Goal: Transaction & Acquisition: Purchase product/service

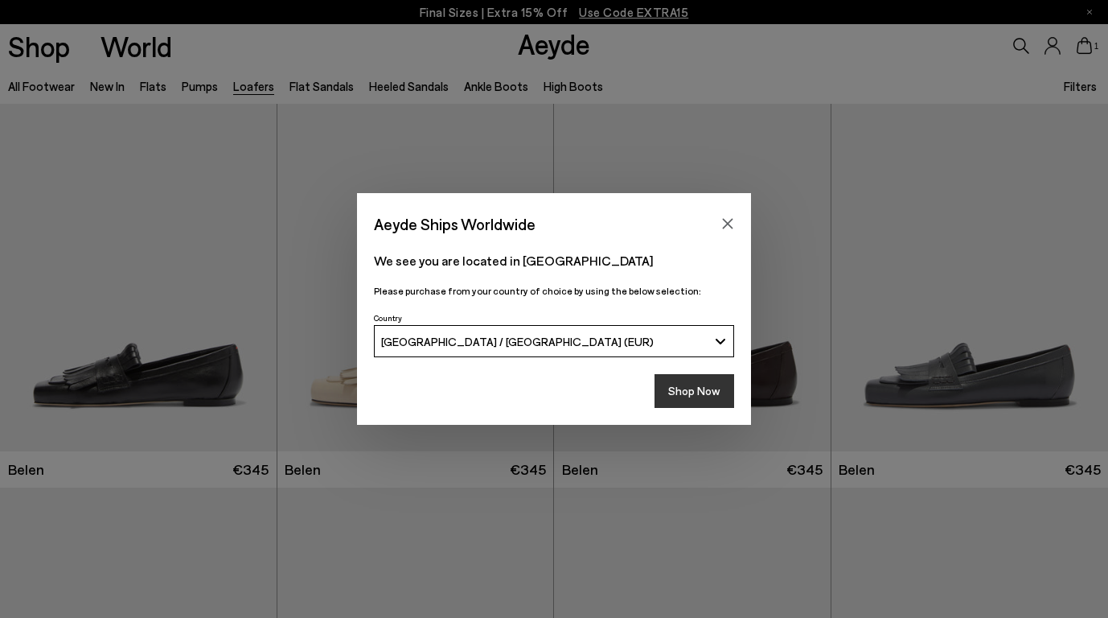
click at [701, 402] on button "Shop Now" at bounding box center [695, 391] width 80 height 34
click at [701, 395] on button "Shop Now" at bounding box center [695, 391] width 80 height 34
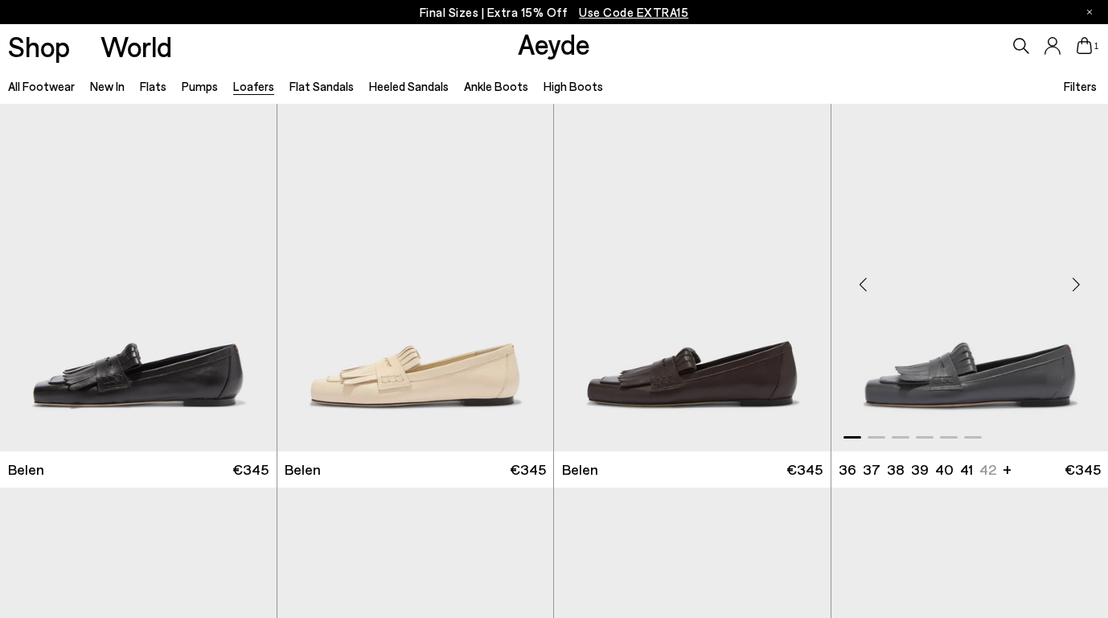
click at [1048, 362] on img "1 / 6" at bounding box center [971, 278] width 278 height 348
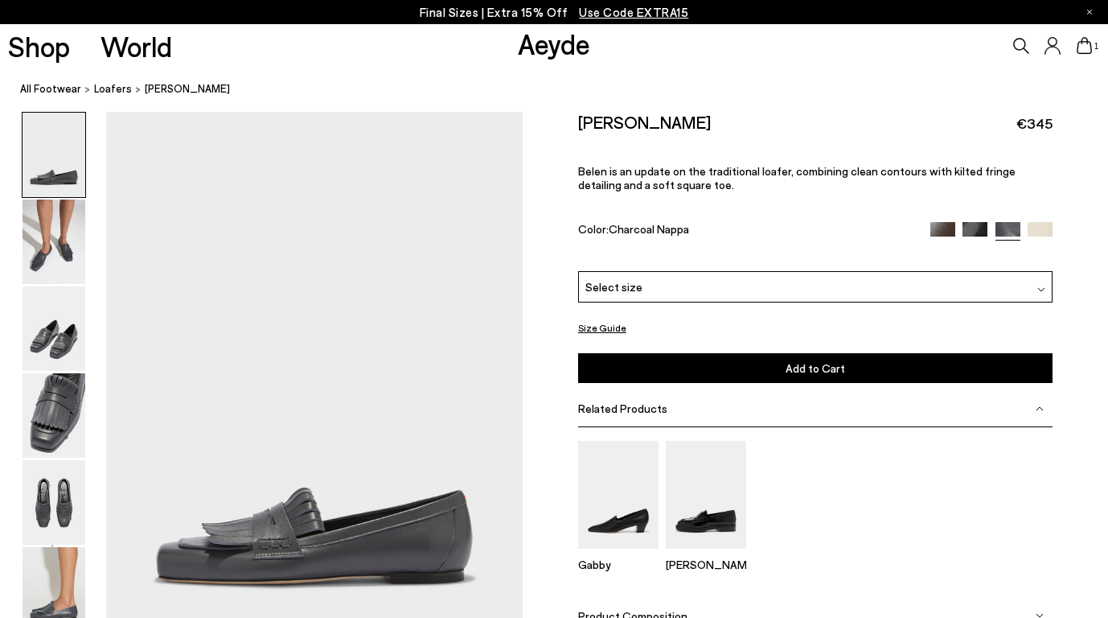
click at [68, 161] on img at bounding box center [54, 155] width 63 height 84
click at [65, 206] on img at bounding box center [54, 241] width 63 height 84
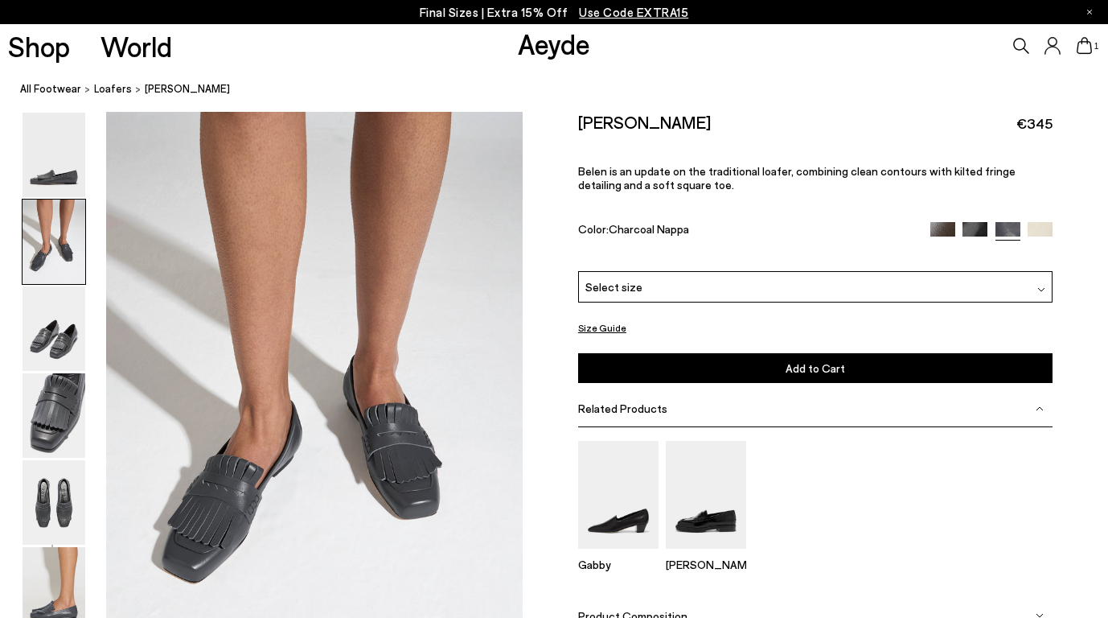
scroll to position [560, 0]
click at [77, 358] on img at bounding box center [54, 328] width 63 height 84
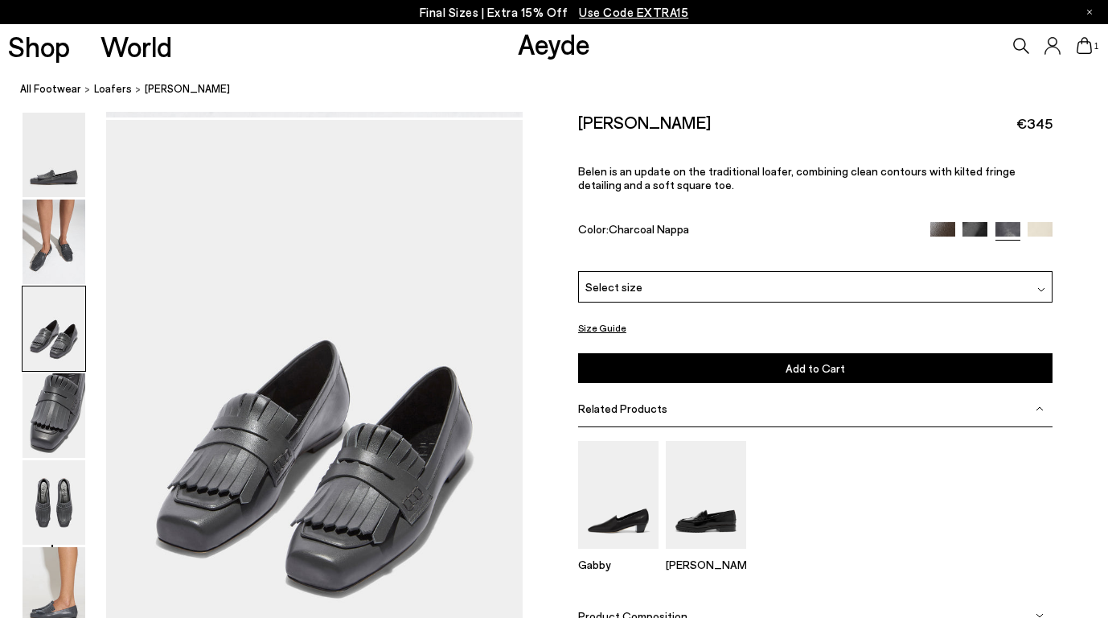
scroll to position [1117, 0]
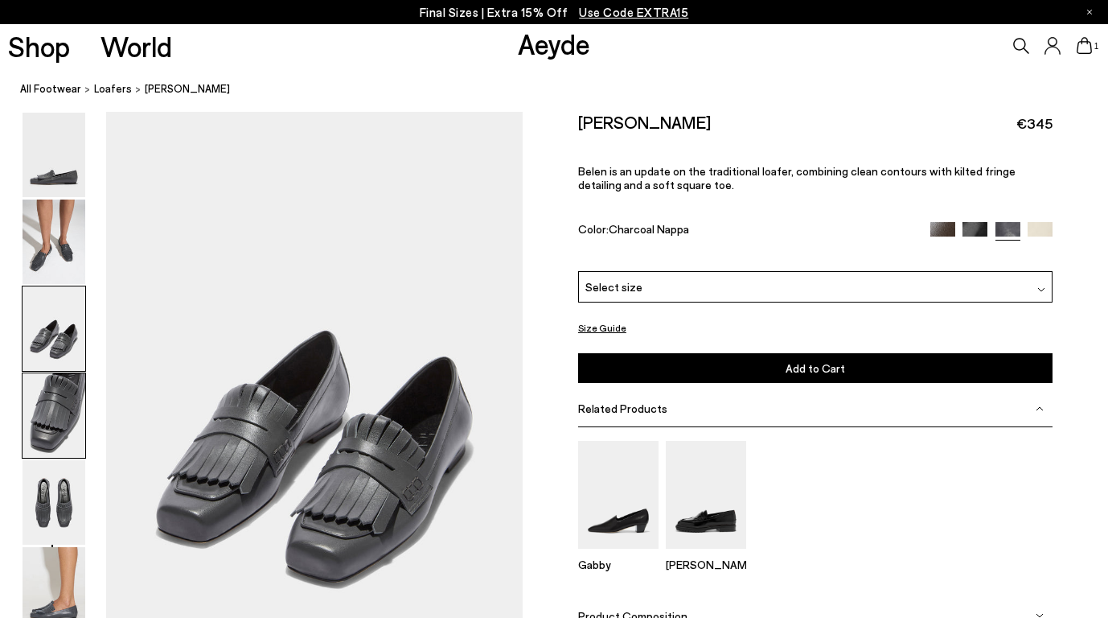
click at [83, 391] on img at bounding box center [54, 415] width 63 height 84
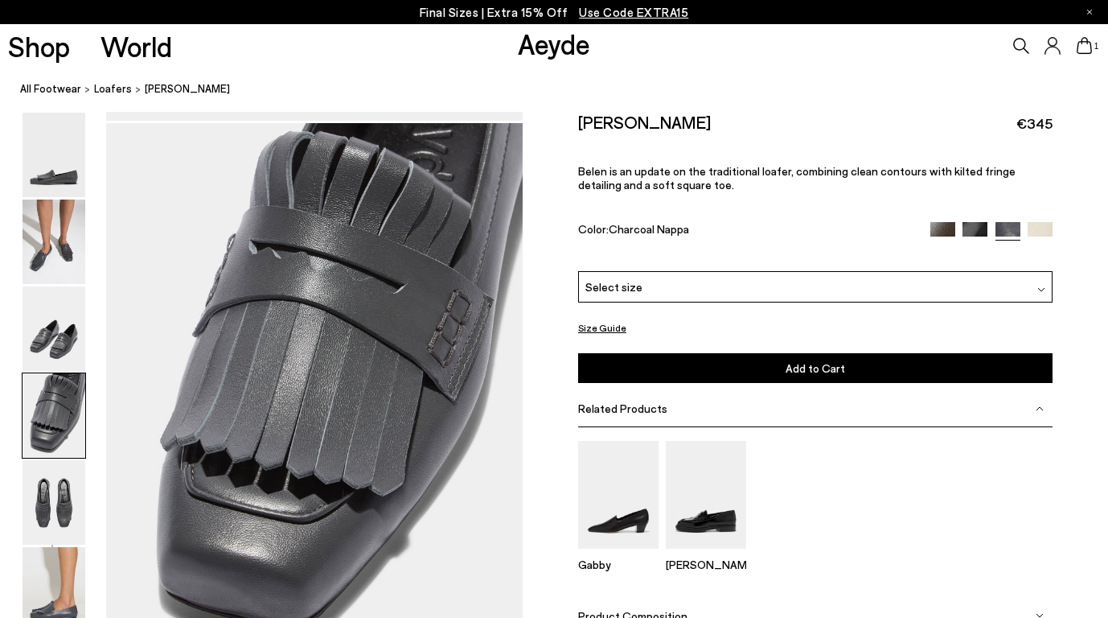
scroll to position [1676, 0]
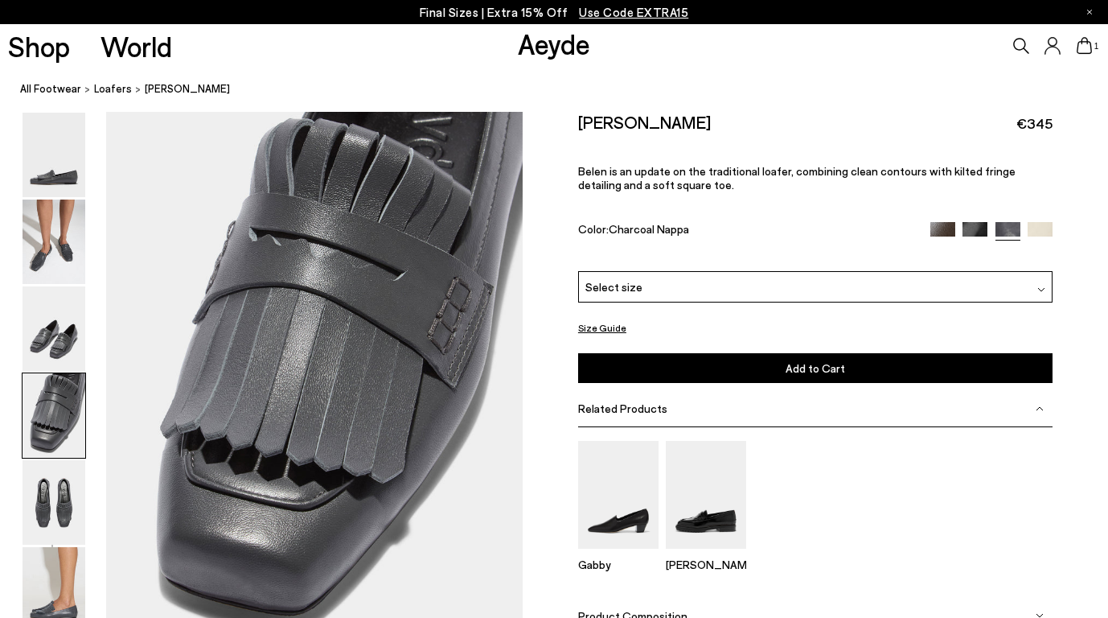
click at [93, 475] on div at bounding box center [261, 109] width 523 height 3346
click at [64, 497] on img at bounding box center [54, 502] width 63 height 84
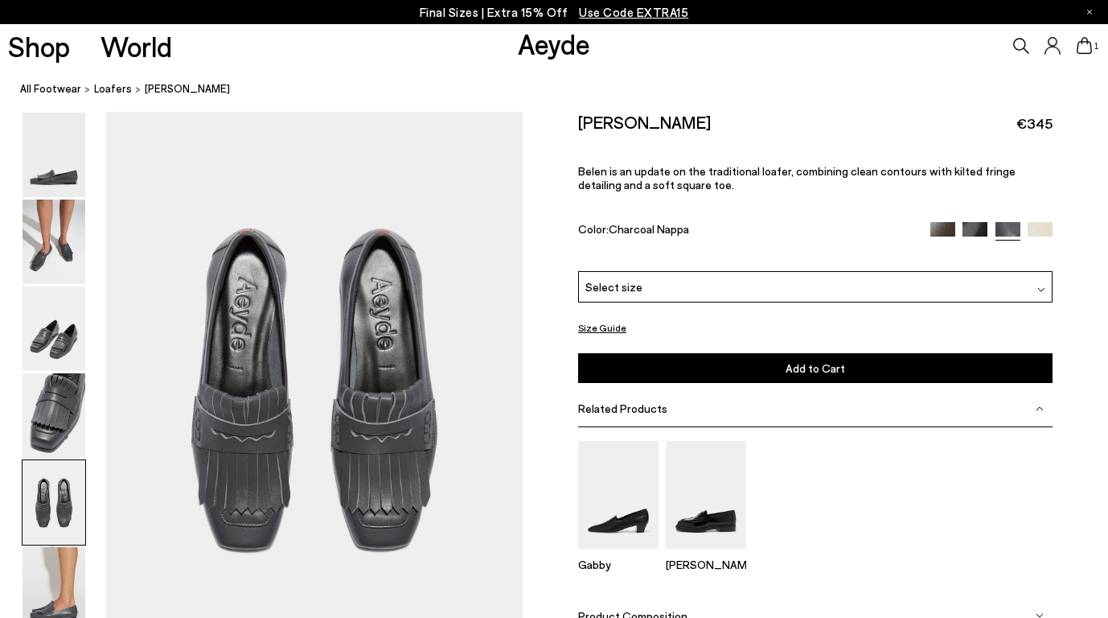
scroll to position [2234, 0]
click at [967, 271] on div "Select size" at bounding box center [815, 286] width 475 height 31
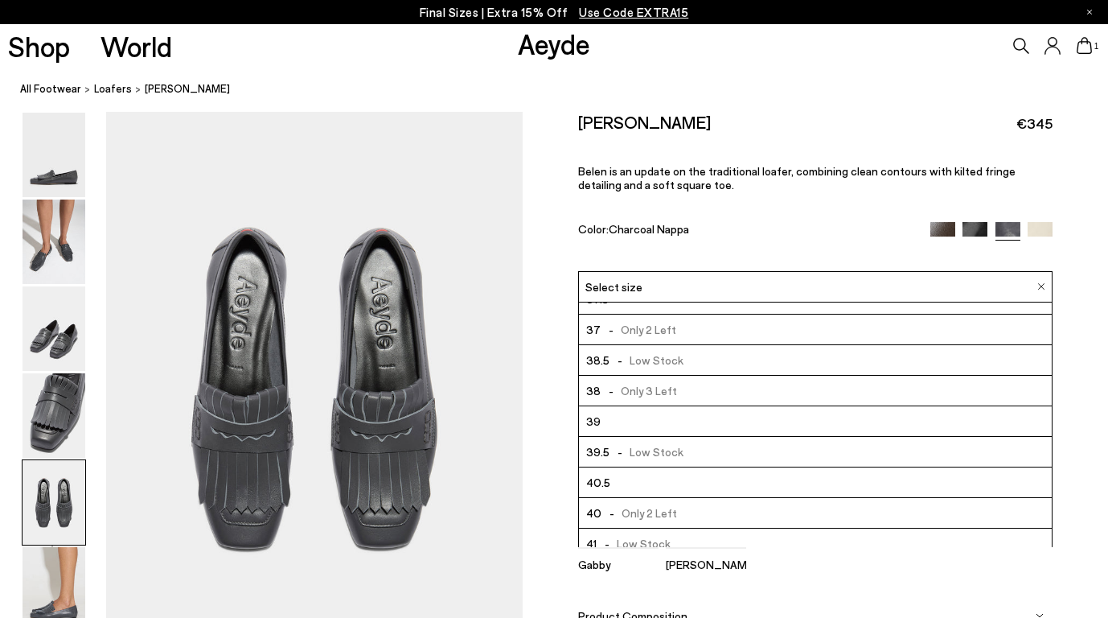
scroll to position [92, 0]
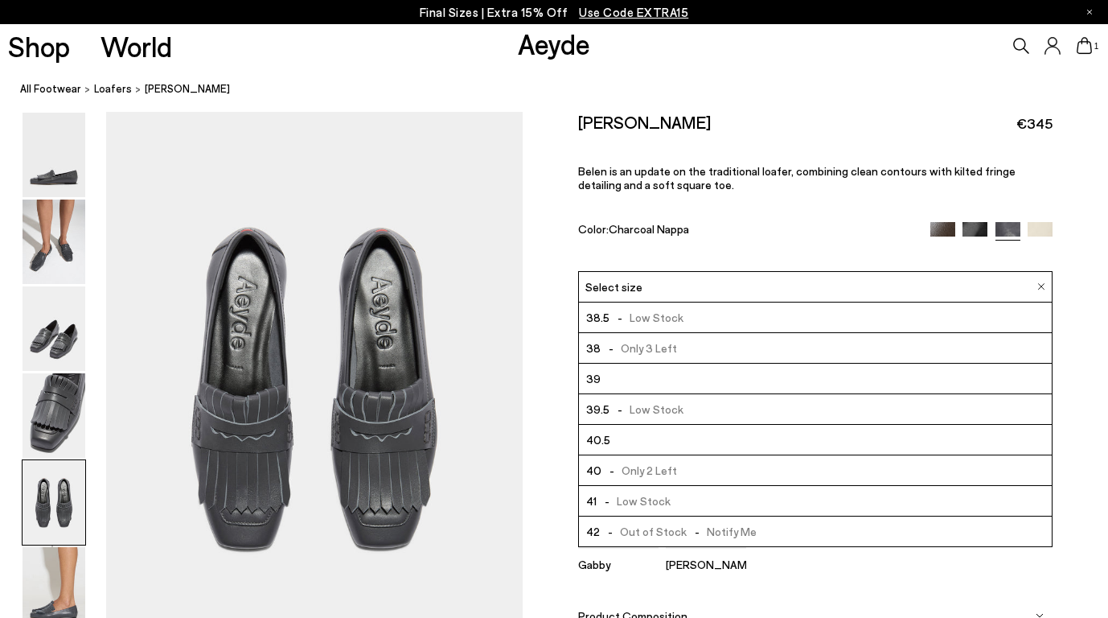
click at [784, 486] on li "41 - Low Stock" at bounding box center [815, 501] width 473 height 31
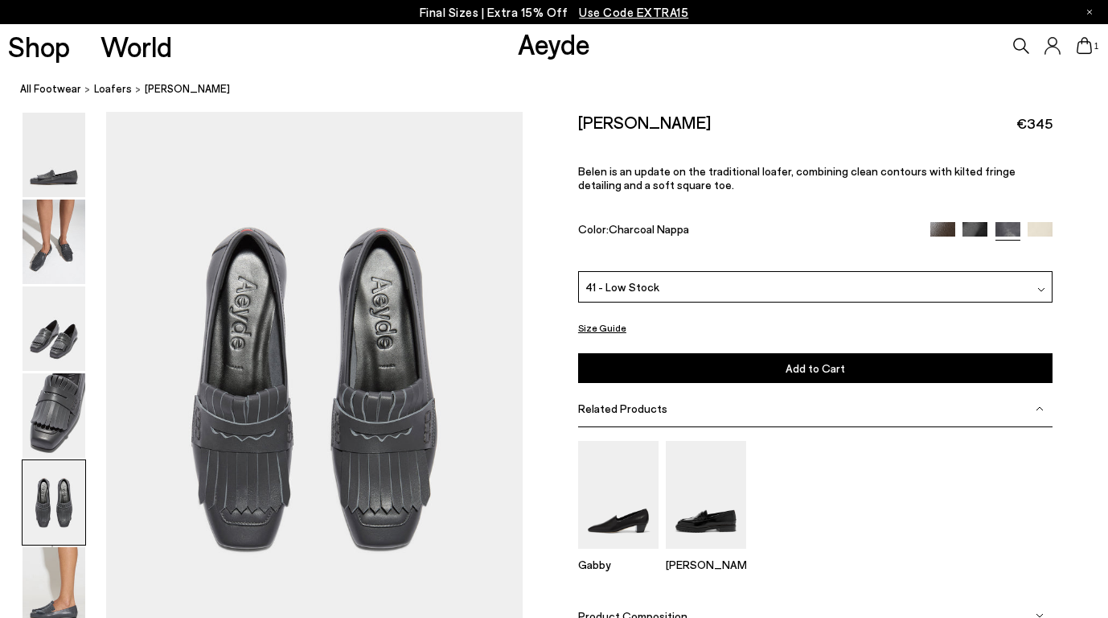
click at [889, 353] on button "Add to Cart Select a Size First" at bounding box center [815, 368] width 475 height 30
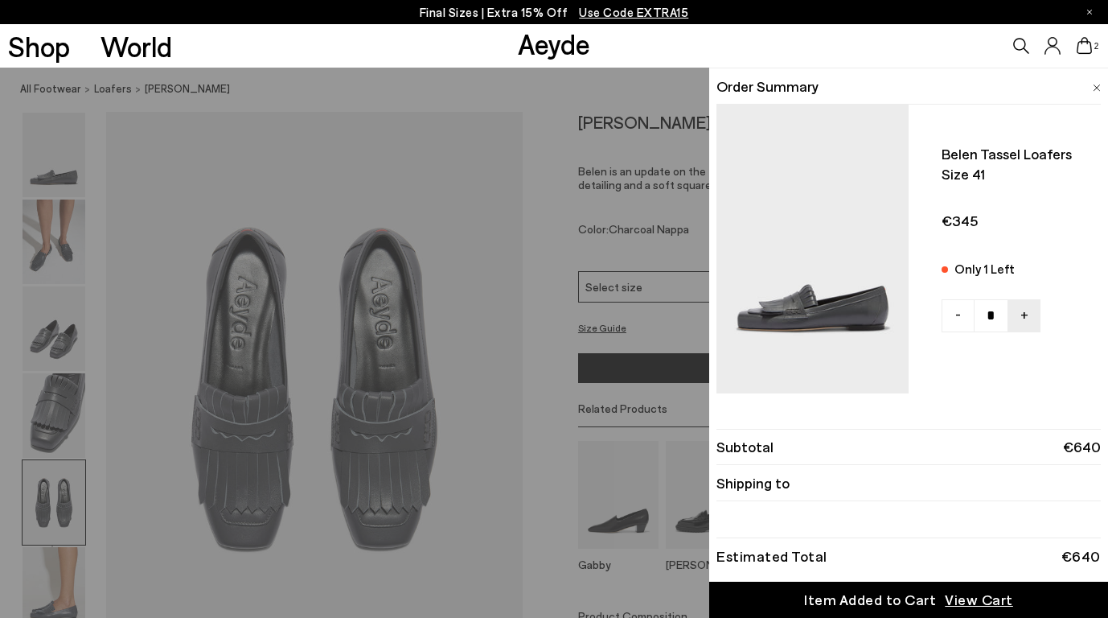
click at [297, 91] on div "Quick Add Color Size View Details Order Summary Belen tassel loafers Size 41 On…" at bounding box center [554, 343] width 1108 height 550
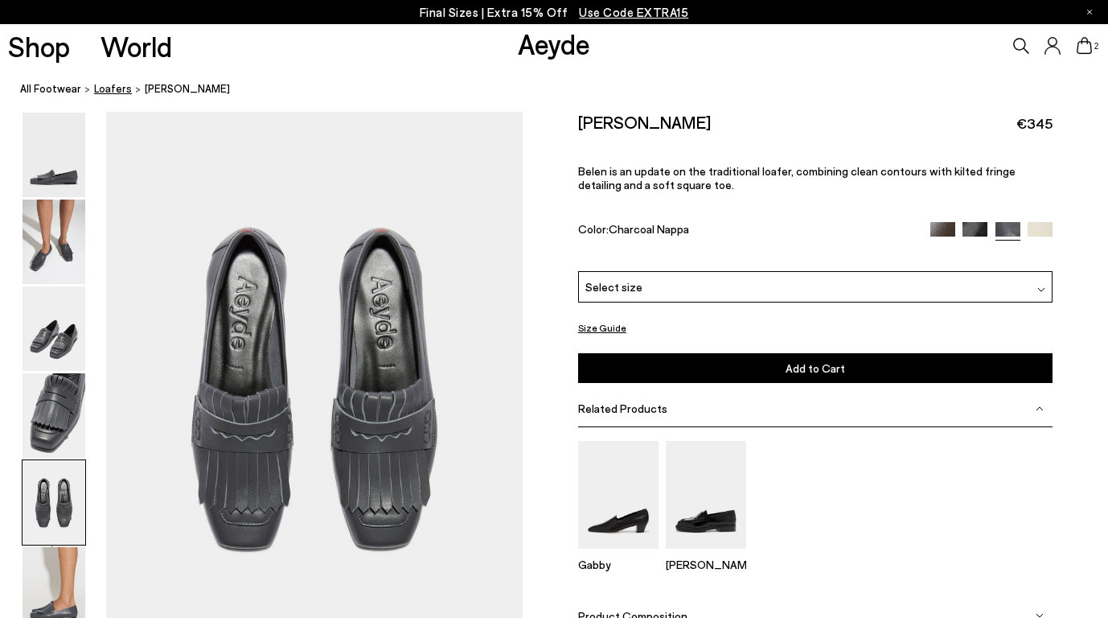
click at [112, 96] on link "Loafers" at bounding box center [113, 88] width 38 height 17
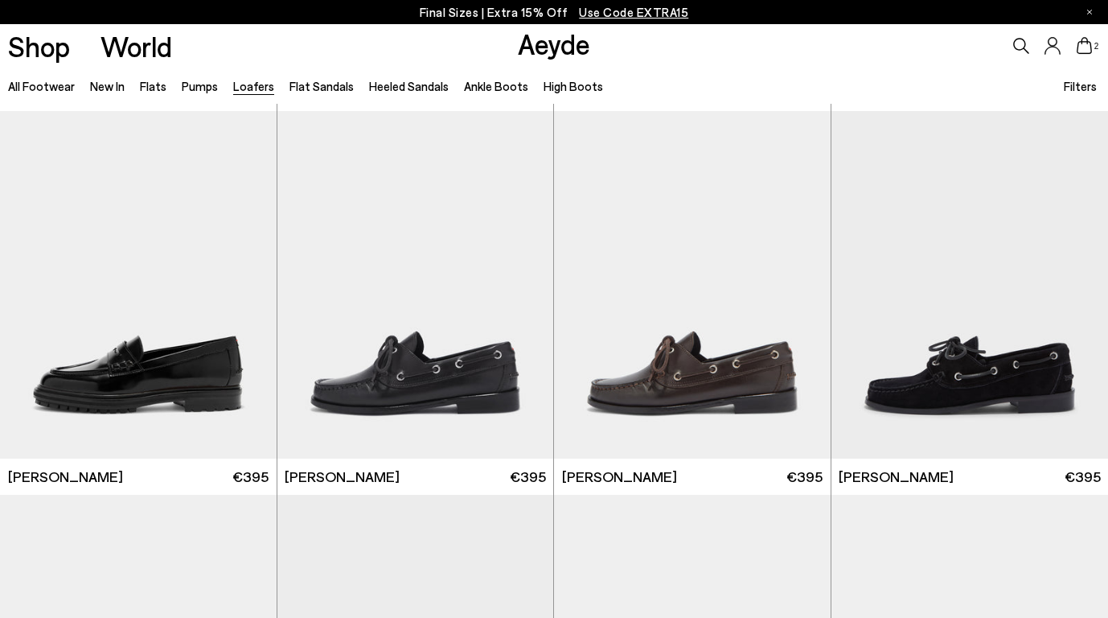
scroll to position [1145, 0]
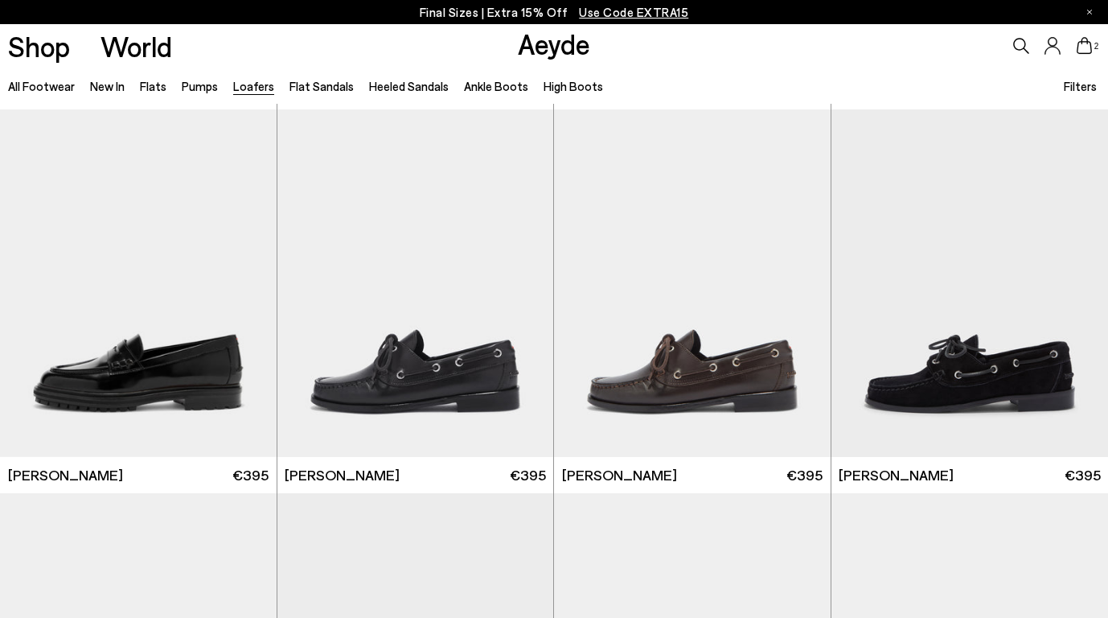
click at [121, 96] on li "New In" at bounding box center [107, 86] width 35 height 21
click at [113, 92] on link "New In" at bounding box center [107, 86] width 35 height 14
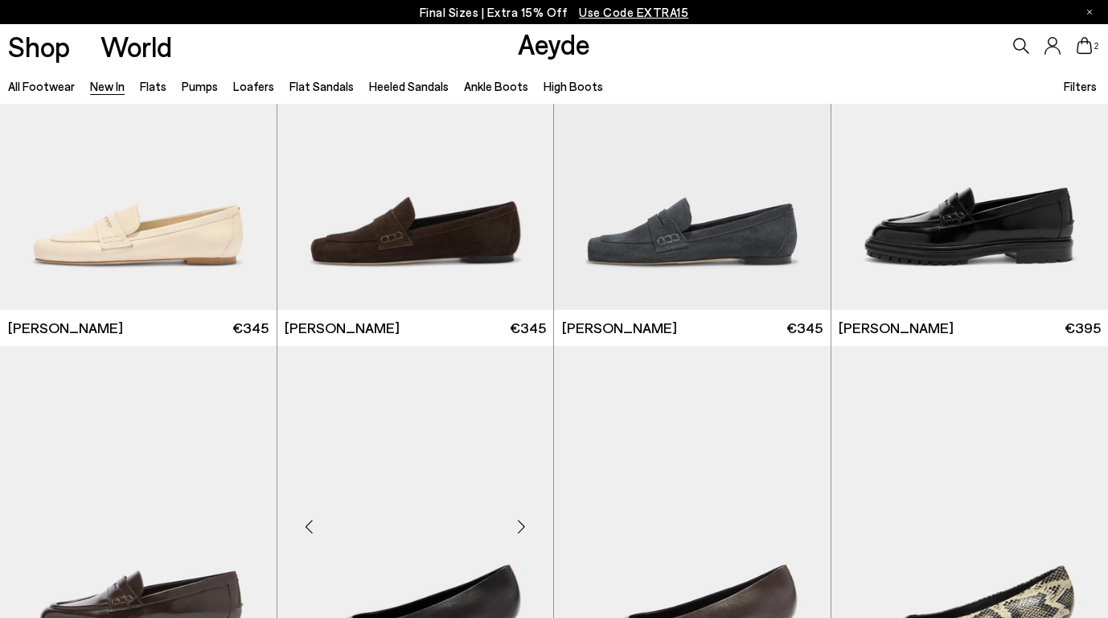
scroll to position [908, 0]
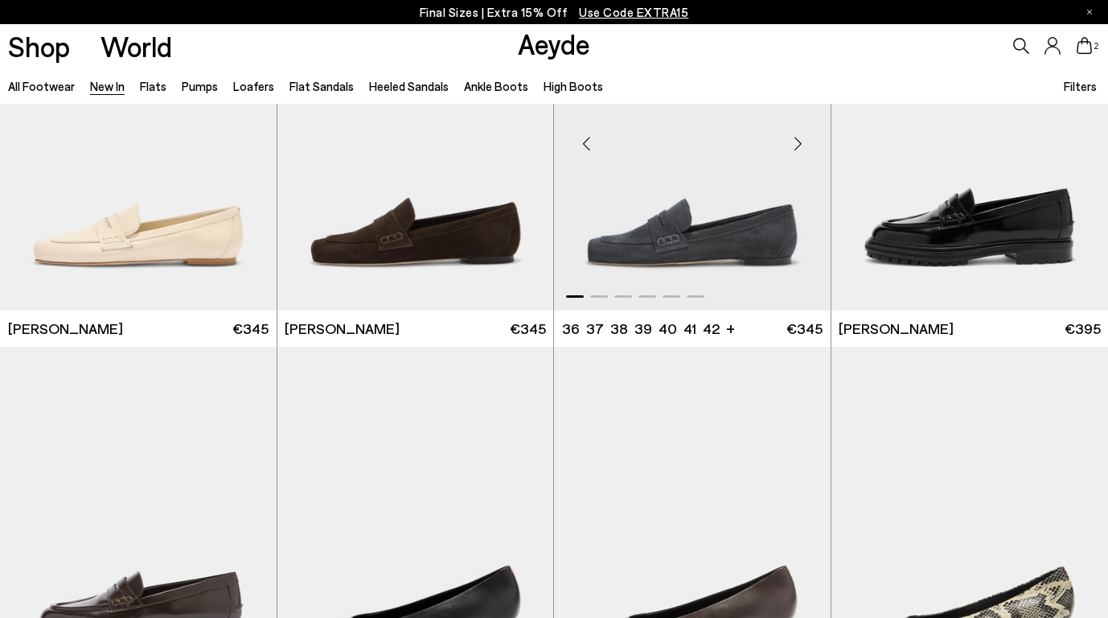
click at [689, 252] on img "1 / 6" at bounding box center [692, 137] width 277 height 348
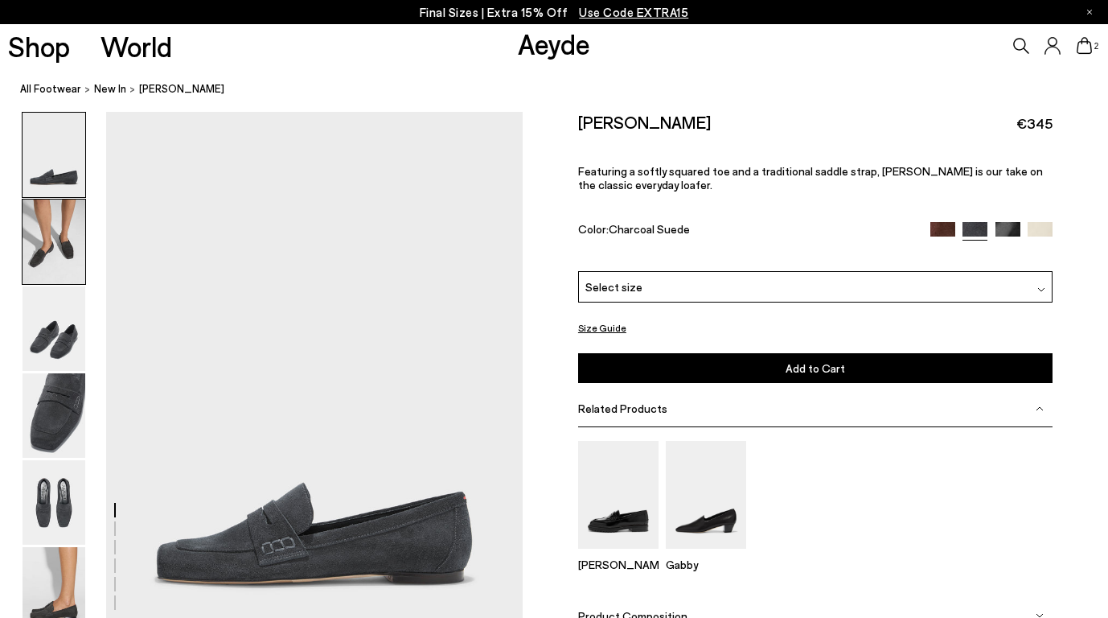
click at [52, 268] on img at bounding box center [54, 241] width 63 height 84
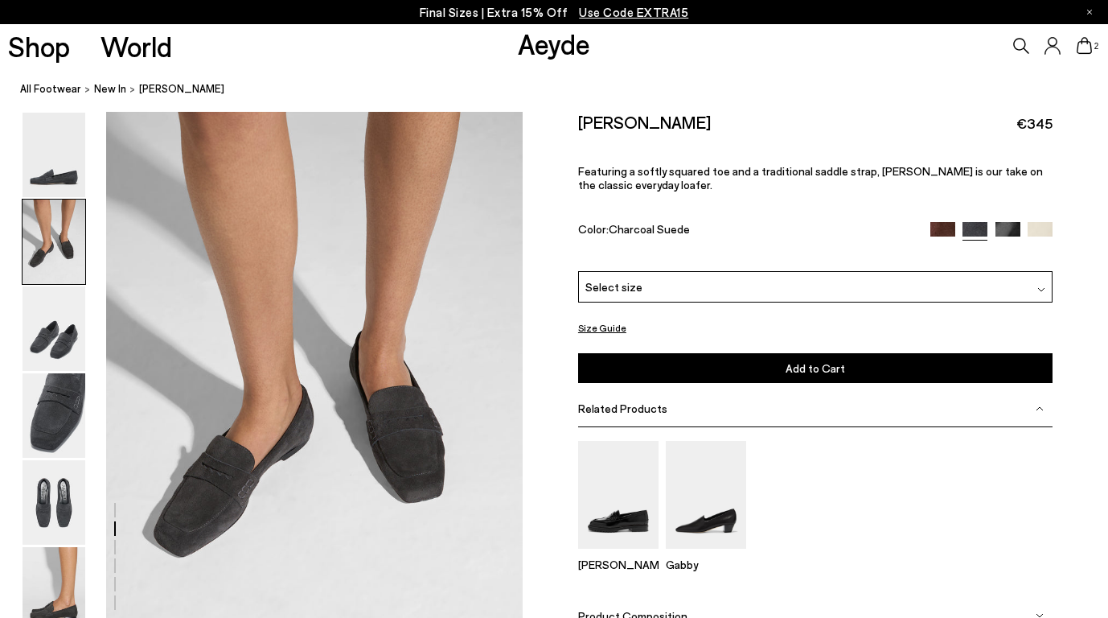
scroll to position [560, 0]
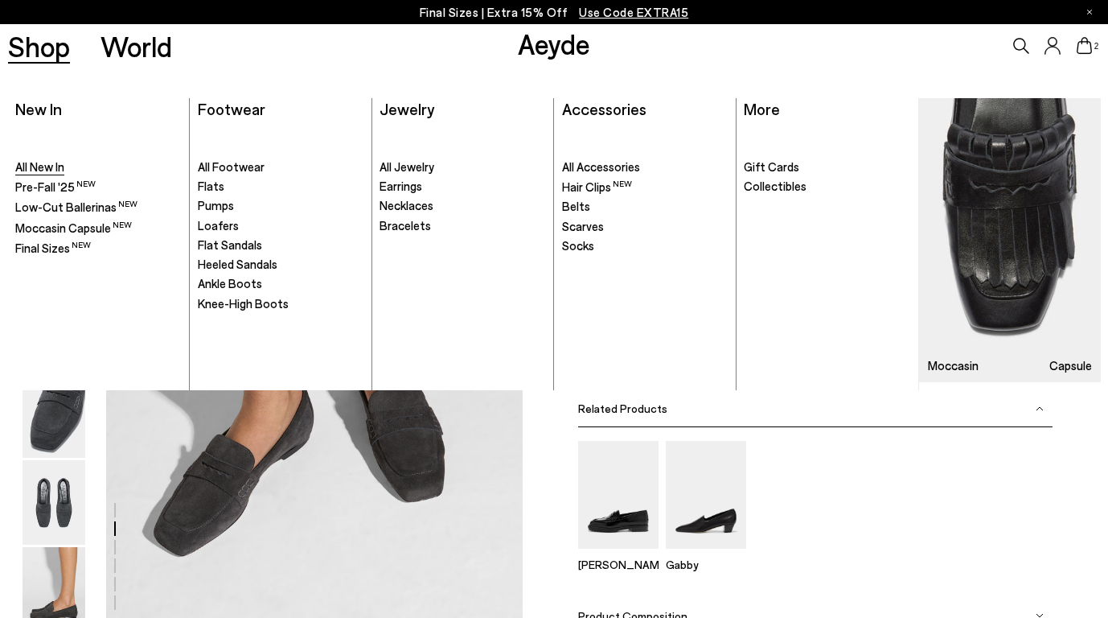
click at [41, 165] on span "All New In" at bounding box center [39, 166] width 49 height 14
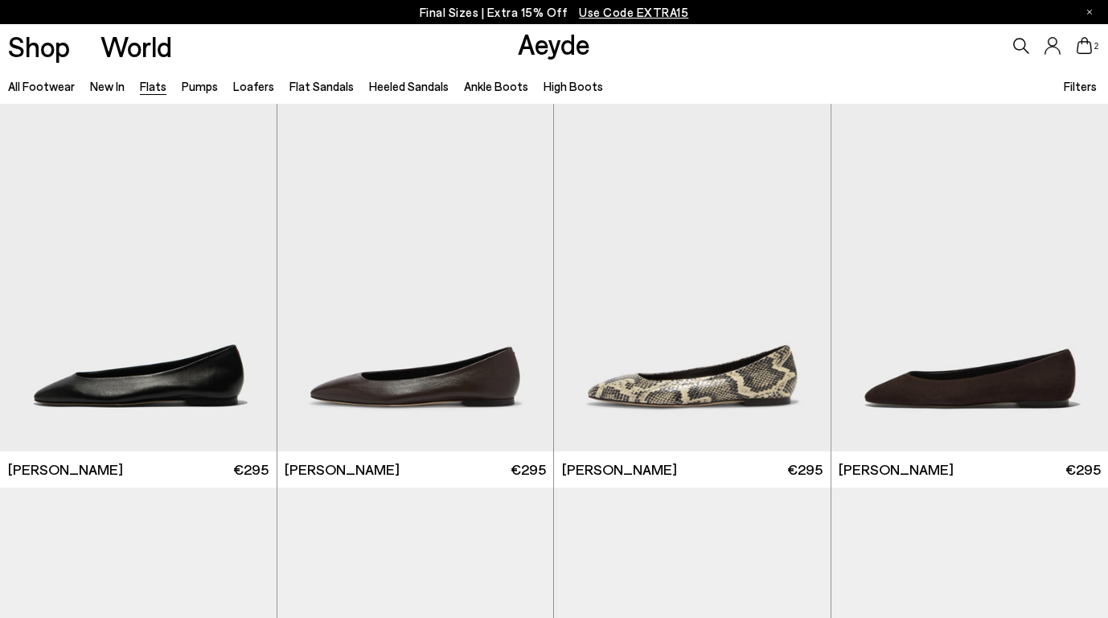
click at [1071, 85] on span "Filters" at bounding box center [1080, 86] width 33 height 14
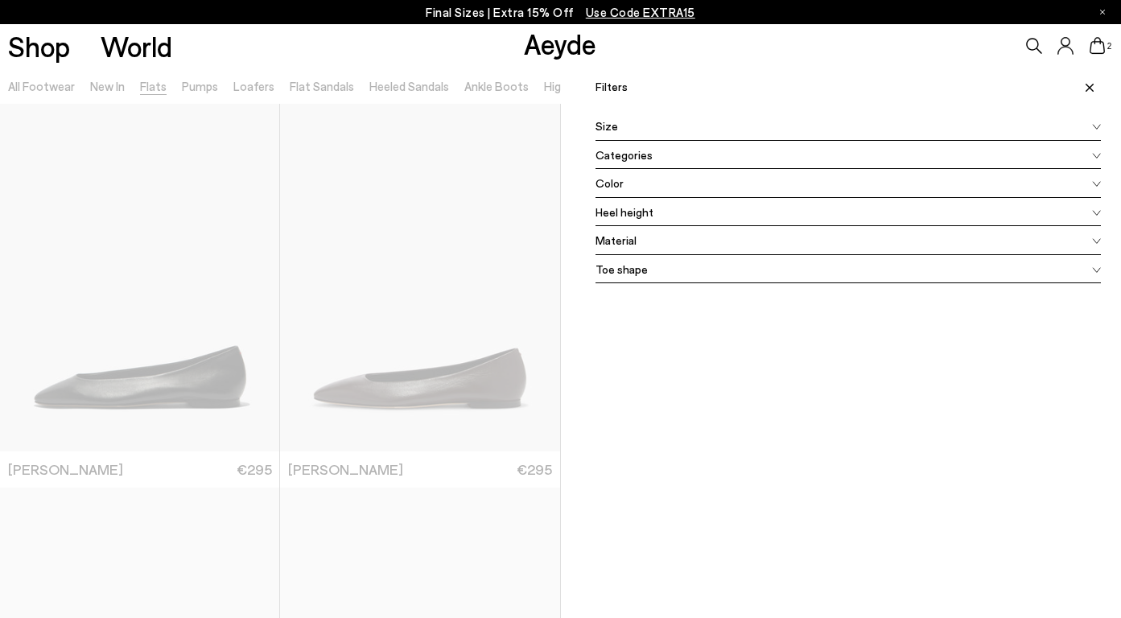
click at [672, 129] on div "Size" at bounding box center [848, 126] width 506 height 29
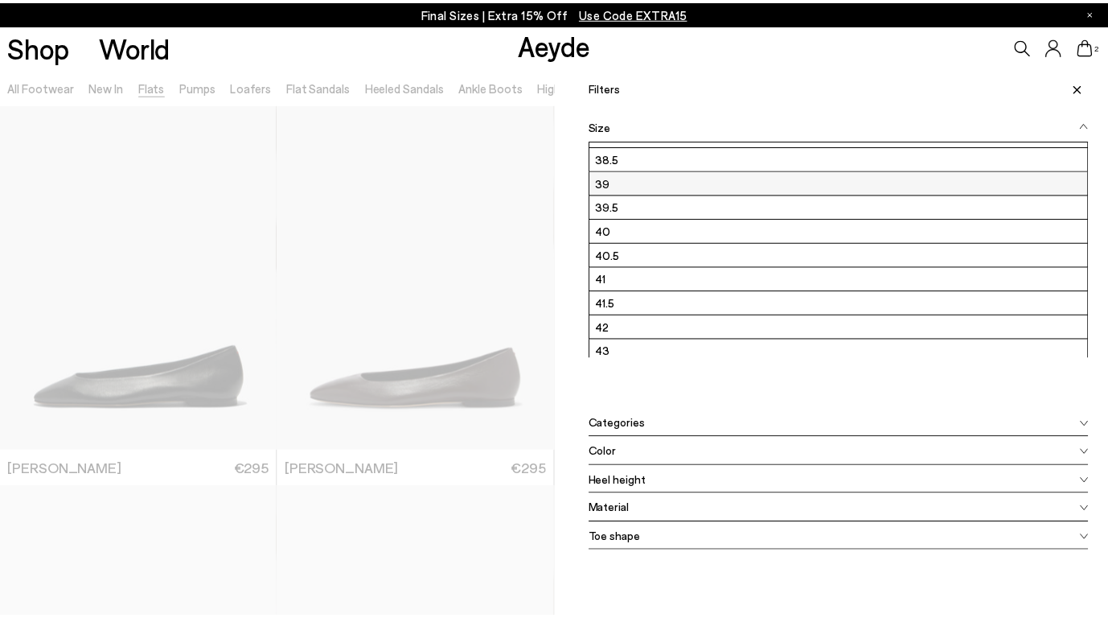
scroll to position [145, 0]
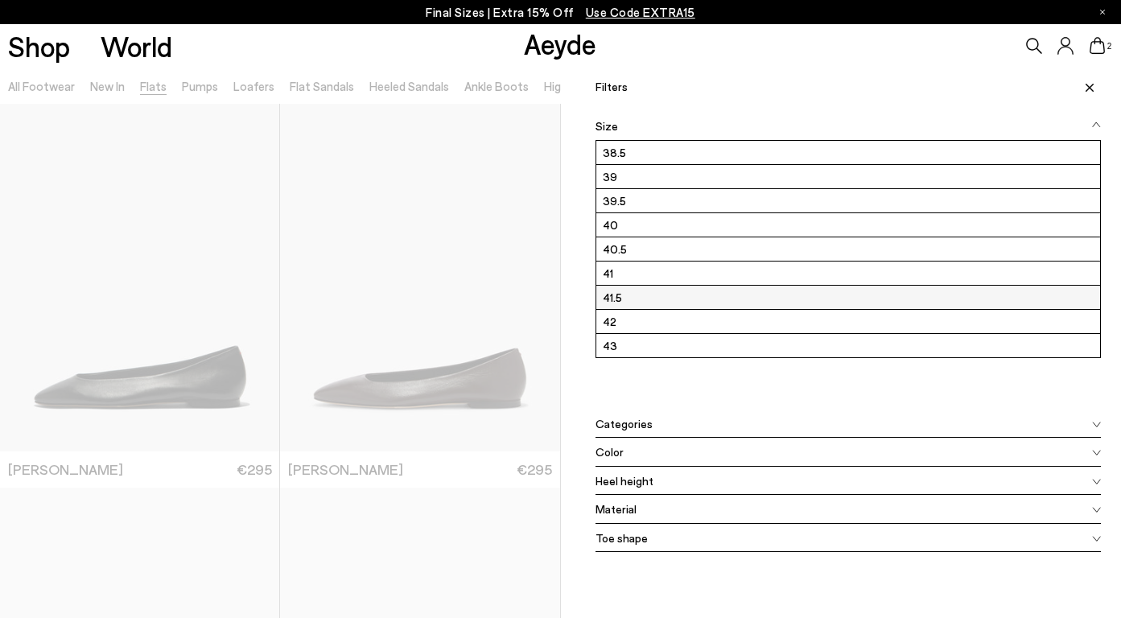
click at [619, 300] on label "41.5" at bounding box center [848, 297] width 504 height 23
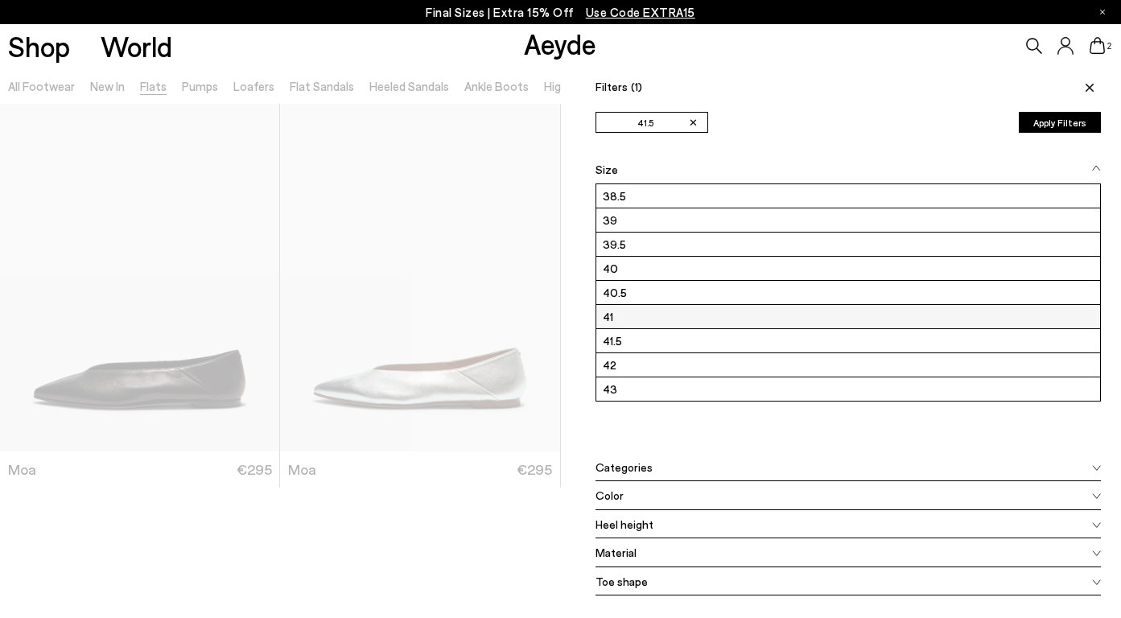
click at [617, 319] on label "41" at bounding box center [848, 316] width 504 height 23
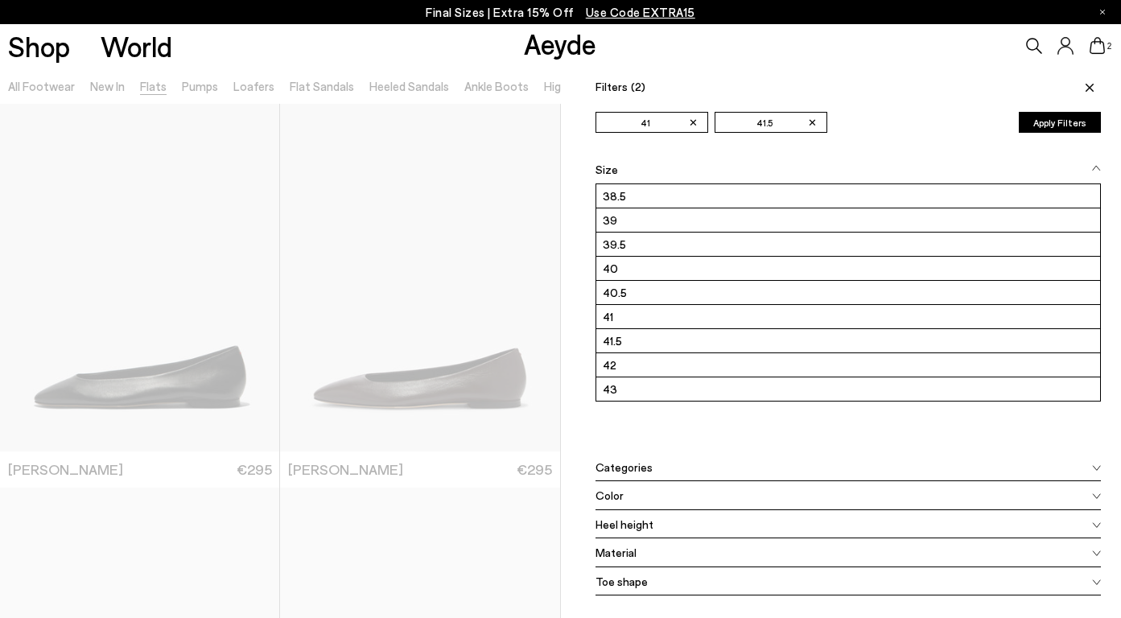
click at [1044, 129] on button "Apply Filters" at bounding box center [1059, 122] width 82 height 21
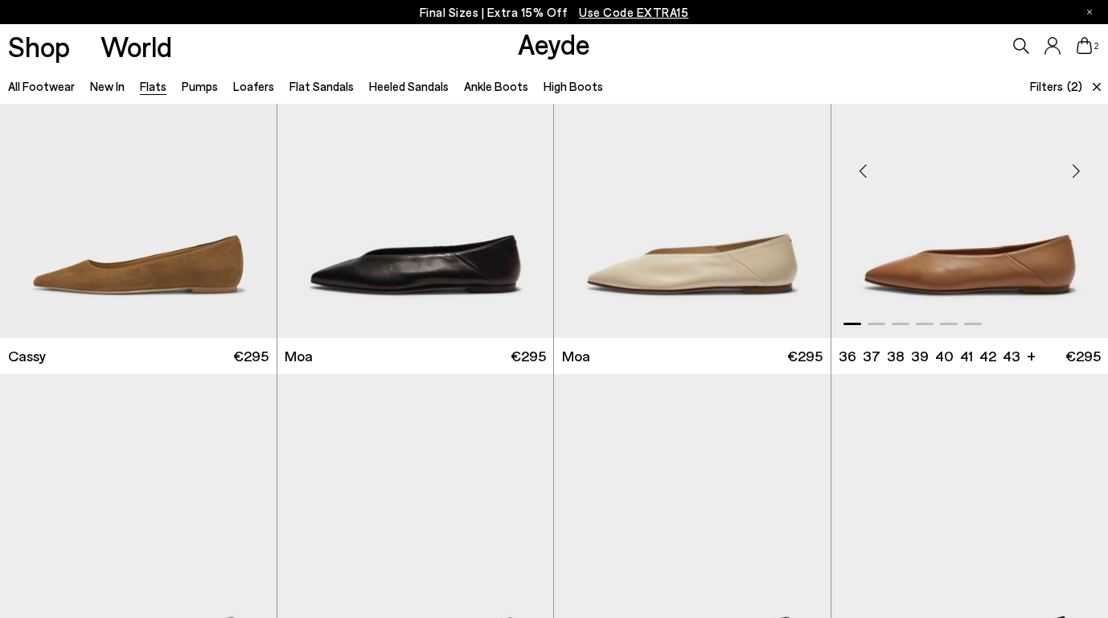
scroll to position [2079, 0]
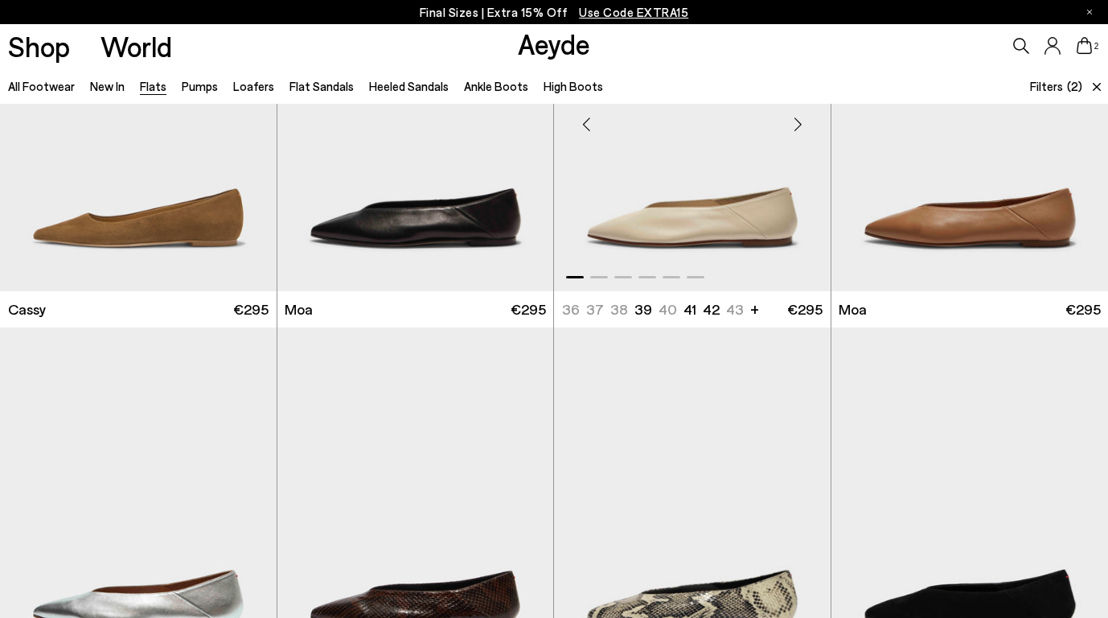
click at [734, 246] on img "1 / 6" at bounding box center [692, 118] width 277 height 348
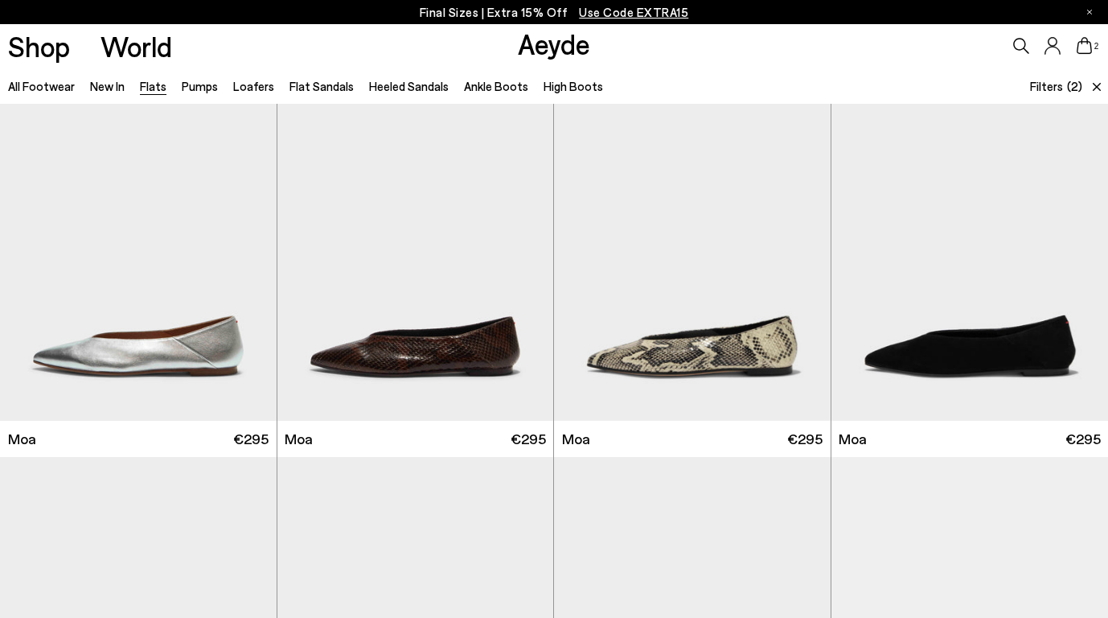
scroll to position [2486, 0]
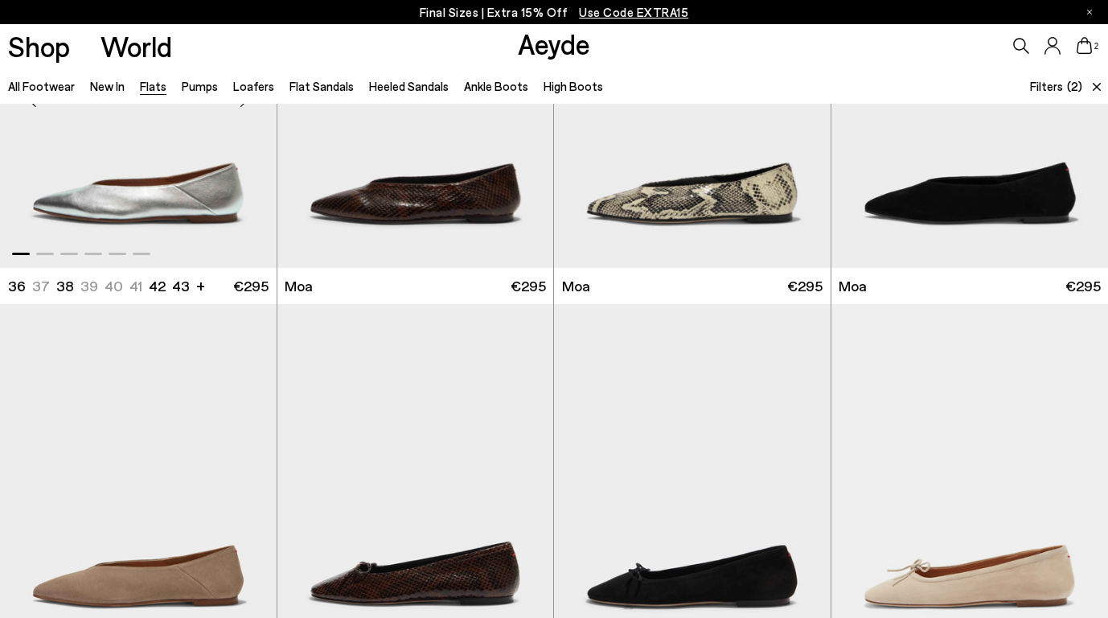
click at [172, 174] on img "1 / 6" at bounding box center [138, 94] width 277 height 348
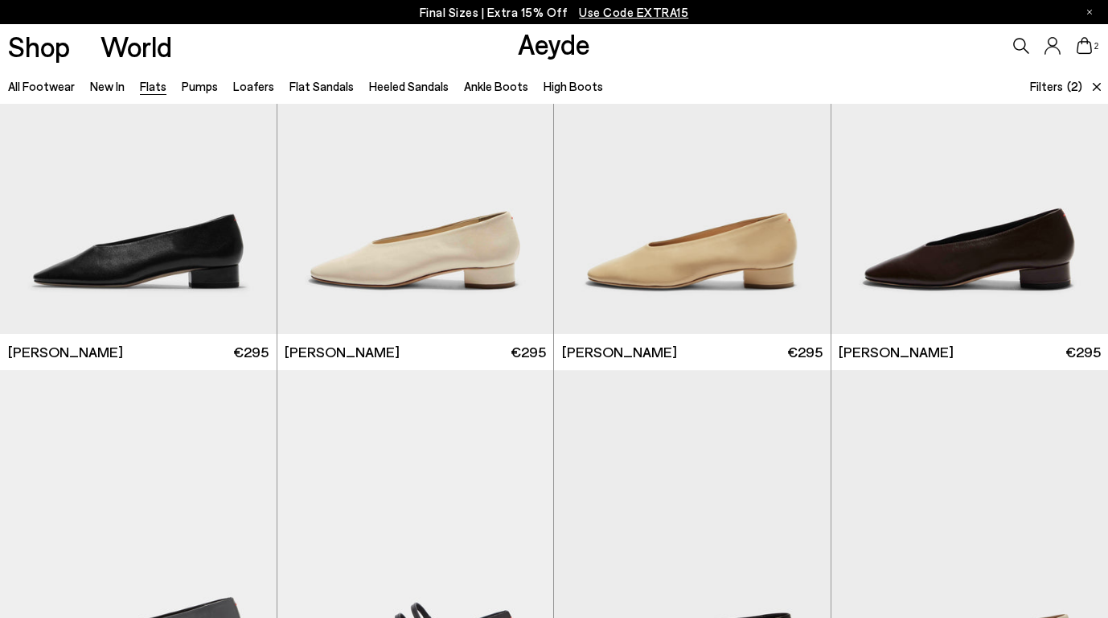
scroll to position [4217, 0]
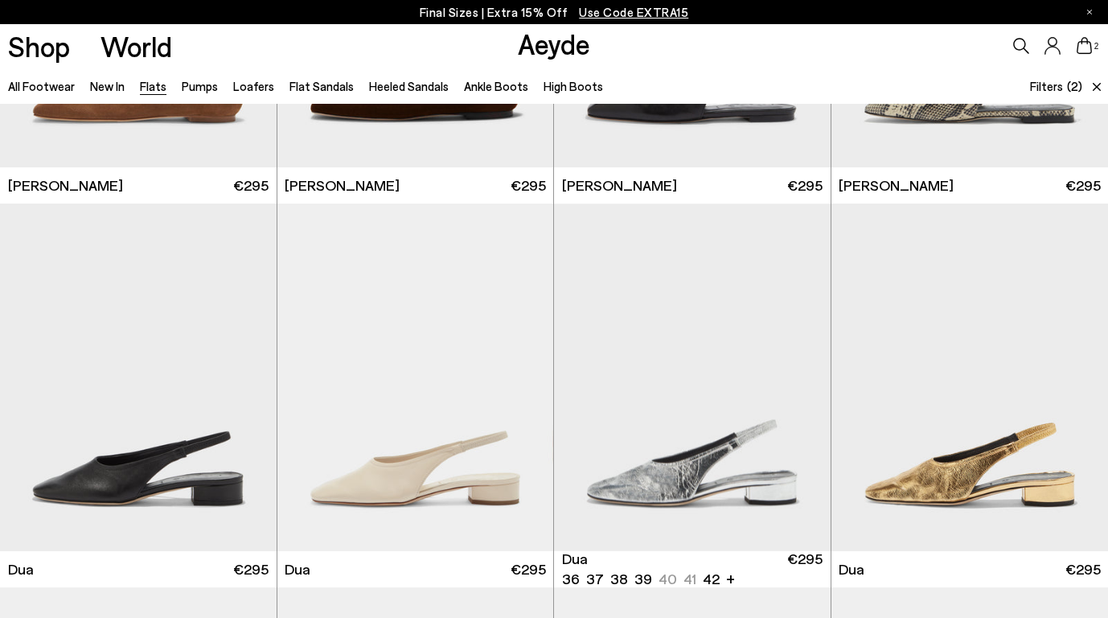
scroll to position [5300, 0]
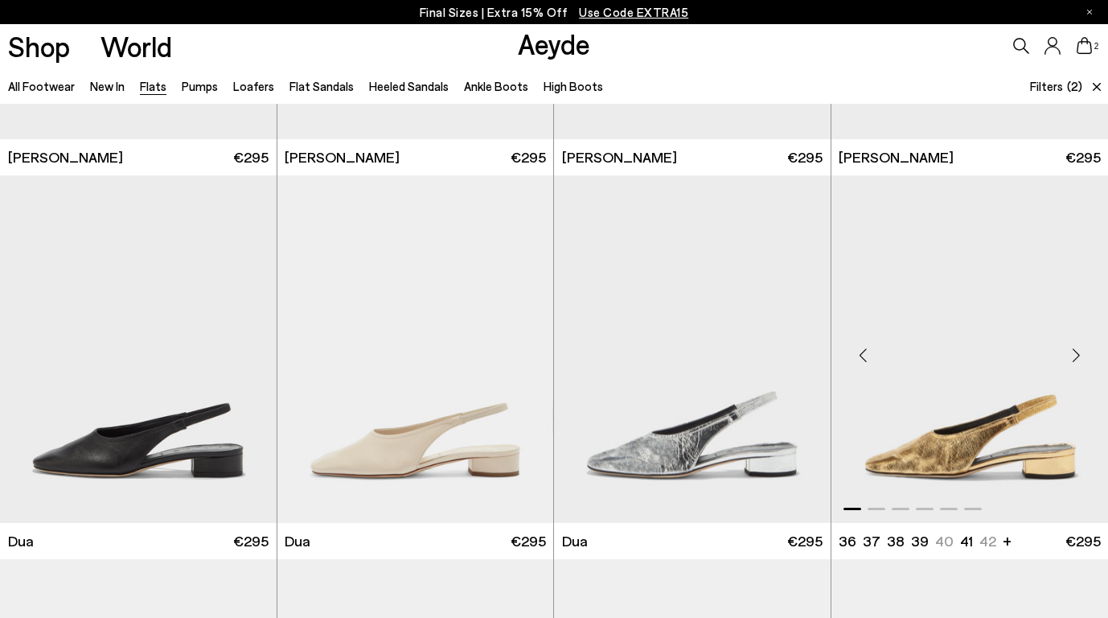
click at [989, 429] on img "1 / 6" at bounding box center [971, 349] width 278 height 348
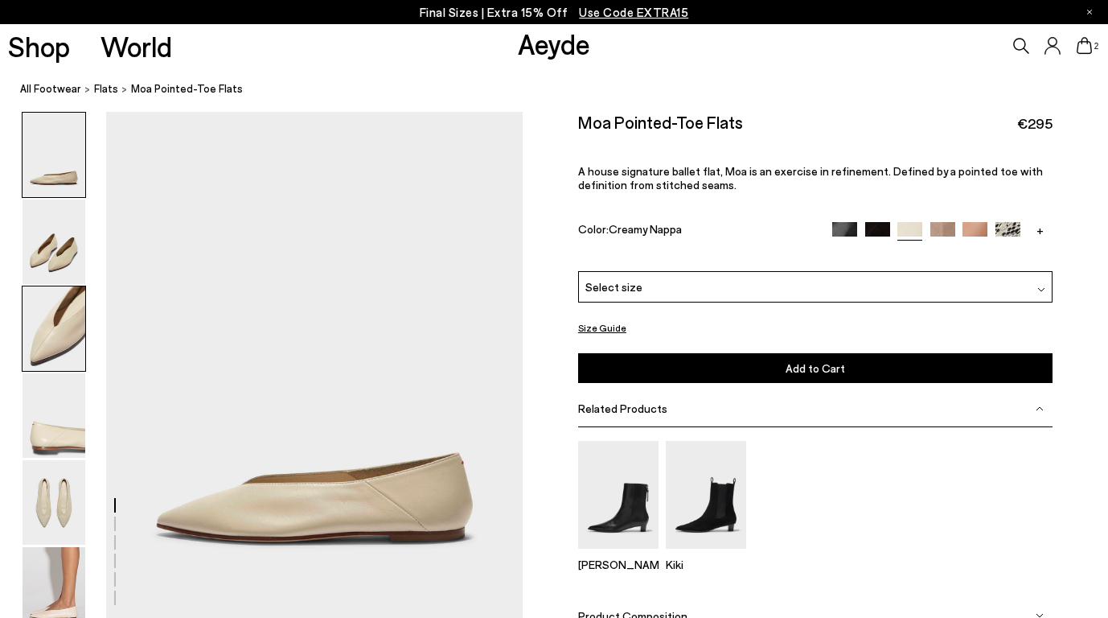
click at [74, 327] on img at bounding box center [54, 328] width 63 height 84
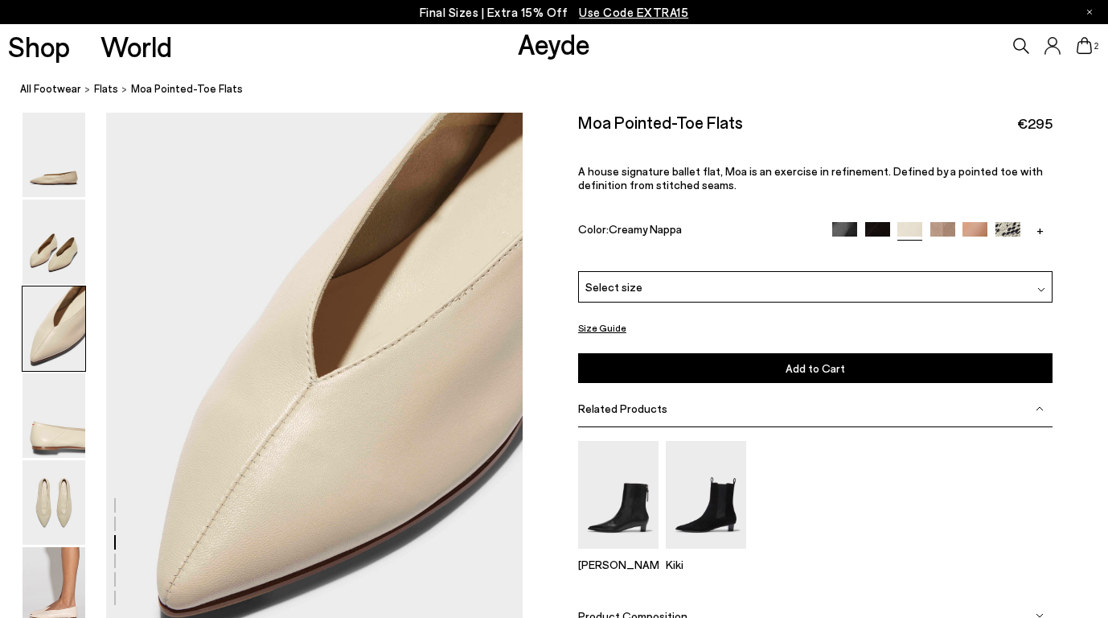
scroll to position [1068, 0]
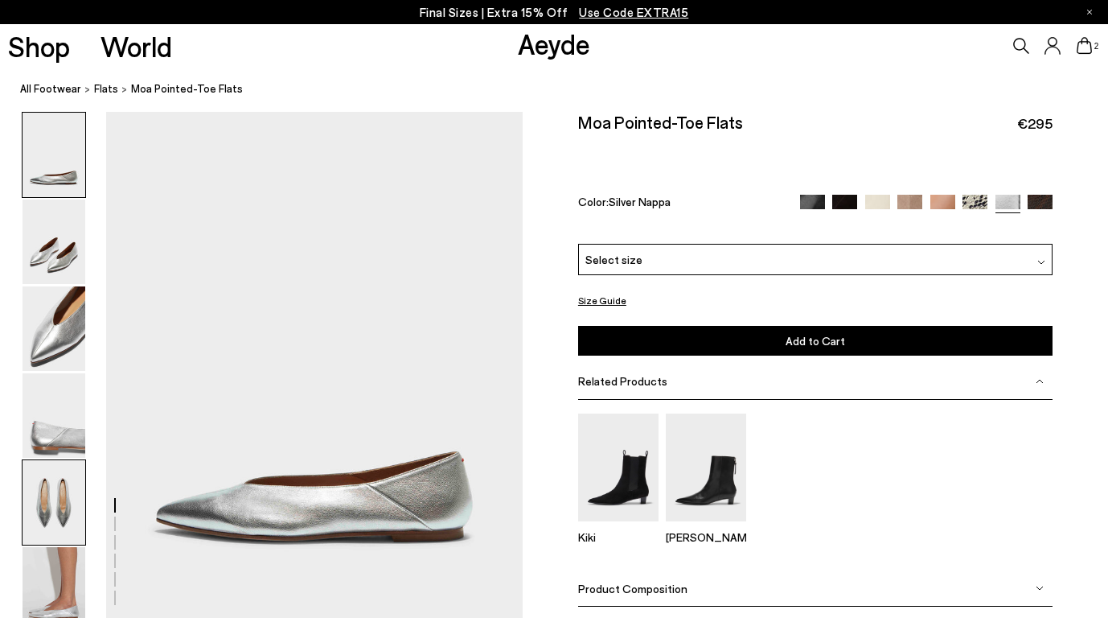
click at [49, 500] on img at bounding box center [54, 502] width 63 height 84
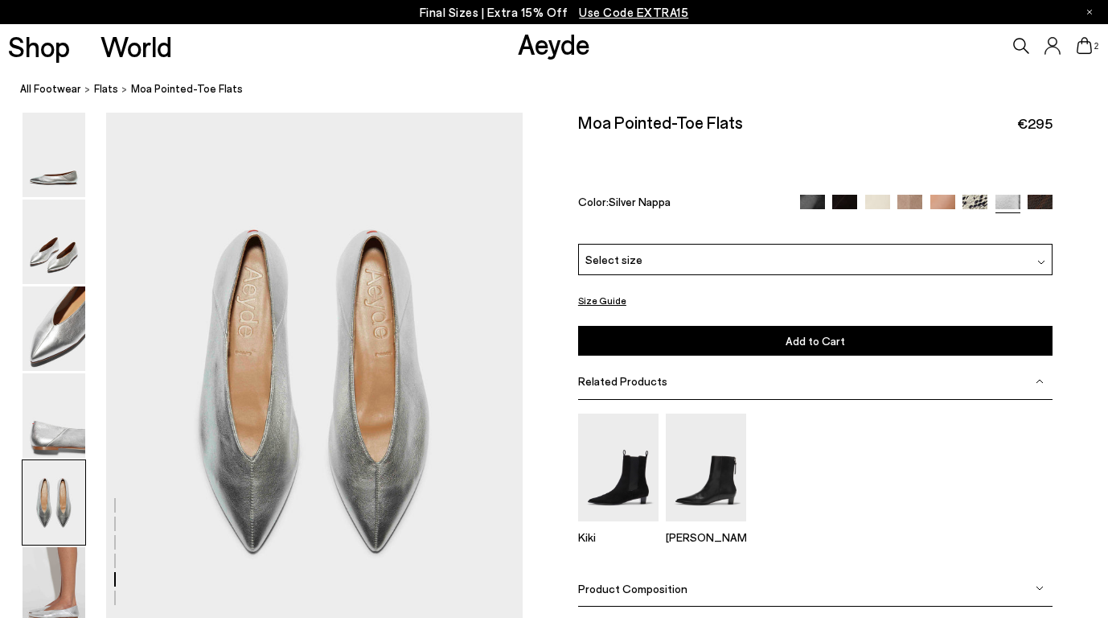
scroll to position [2184, 0]
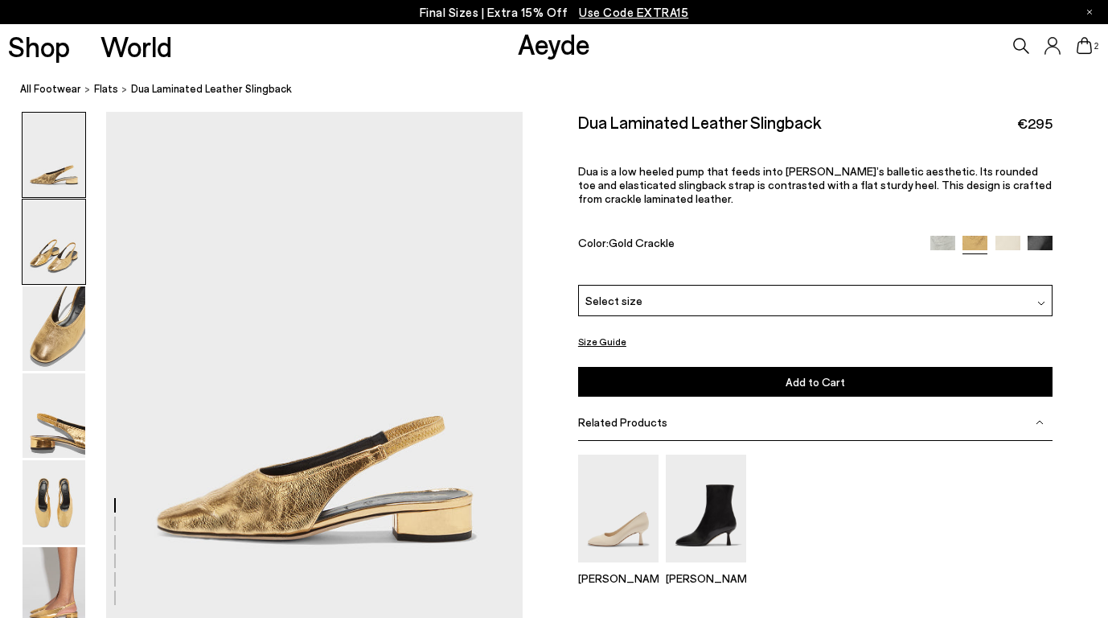
click at [43, 253] on img at bounding box center [54, 241] width 63 height 84
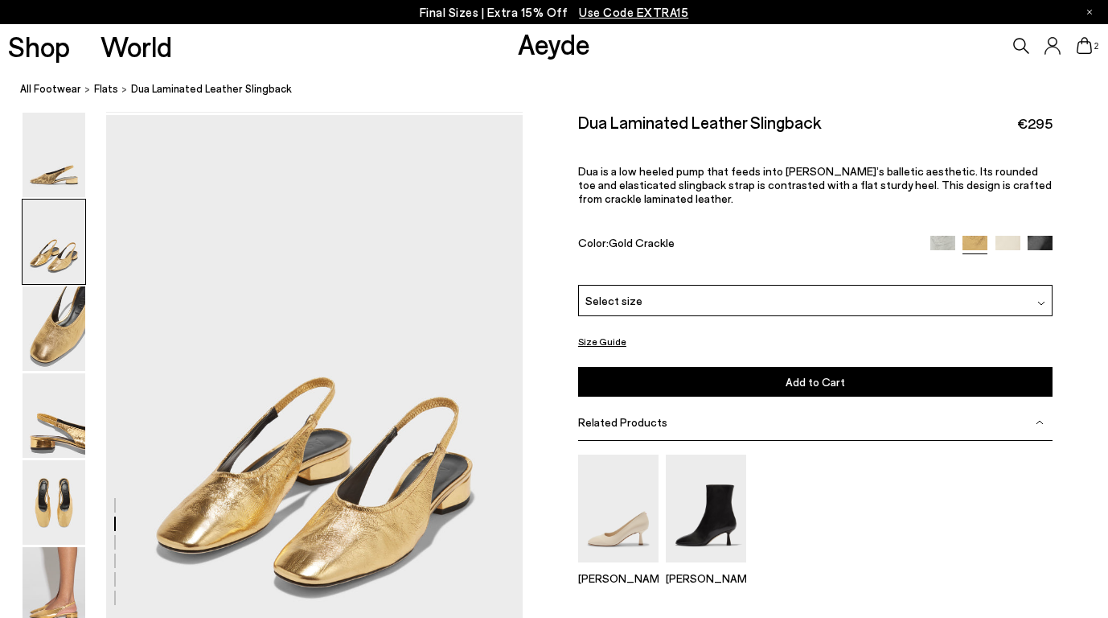
scroll to position [510, 0]
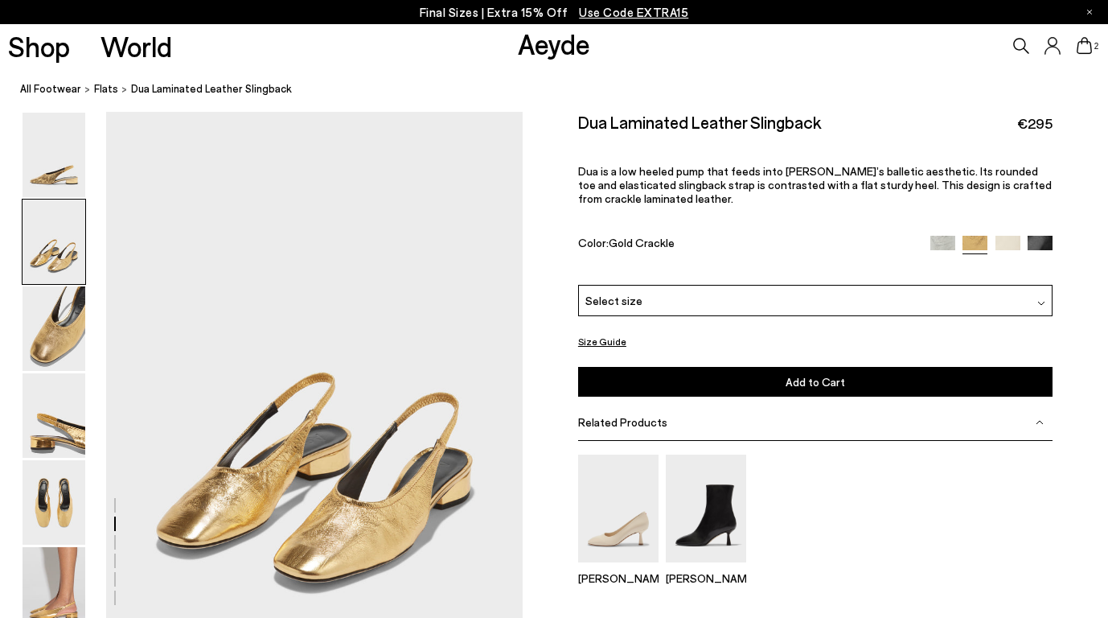
click at [55, 417] on img at bounding box center [54, 415] width 63 height 84
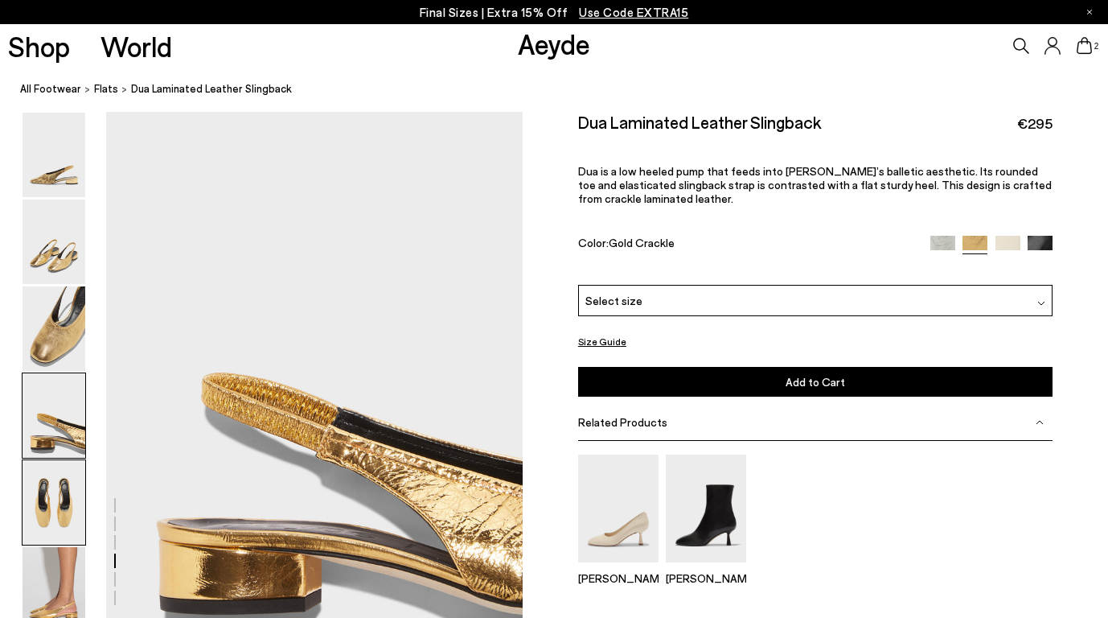
click at [60, 498] on img at bounding box center [54, 502] width 63 height 84
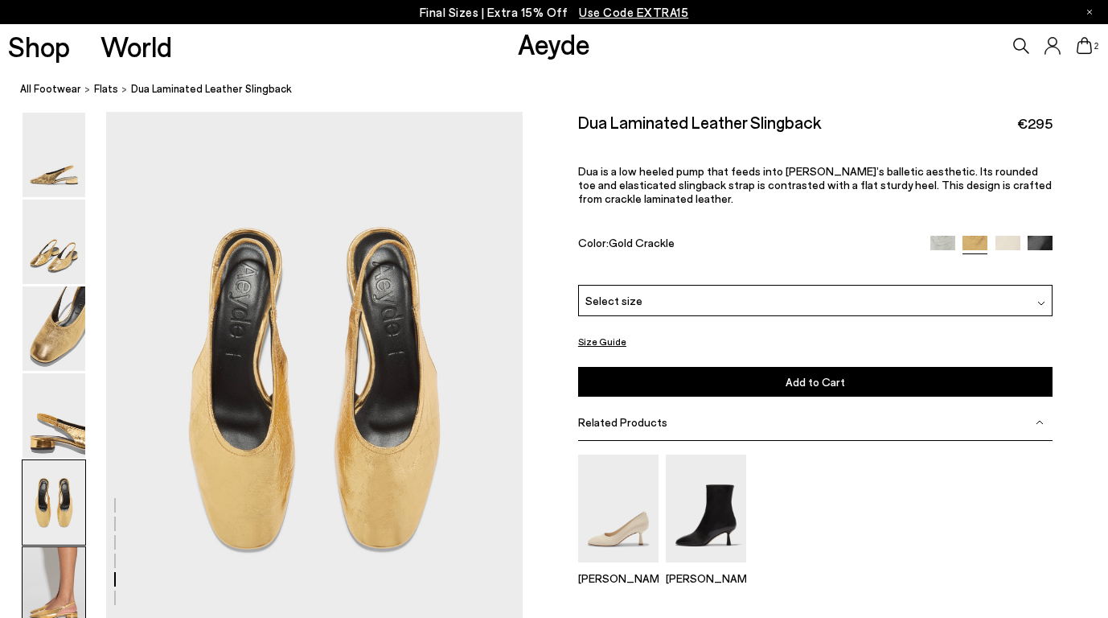
click at [65, 578] on img at bounding box center [54, 589] width 63 height 84
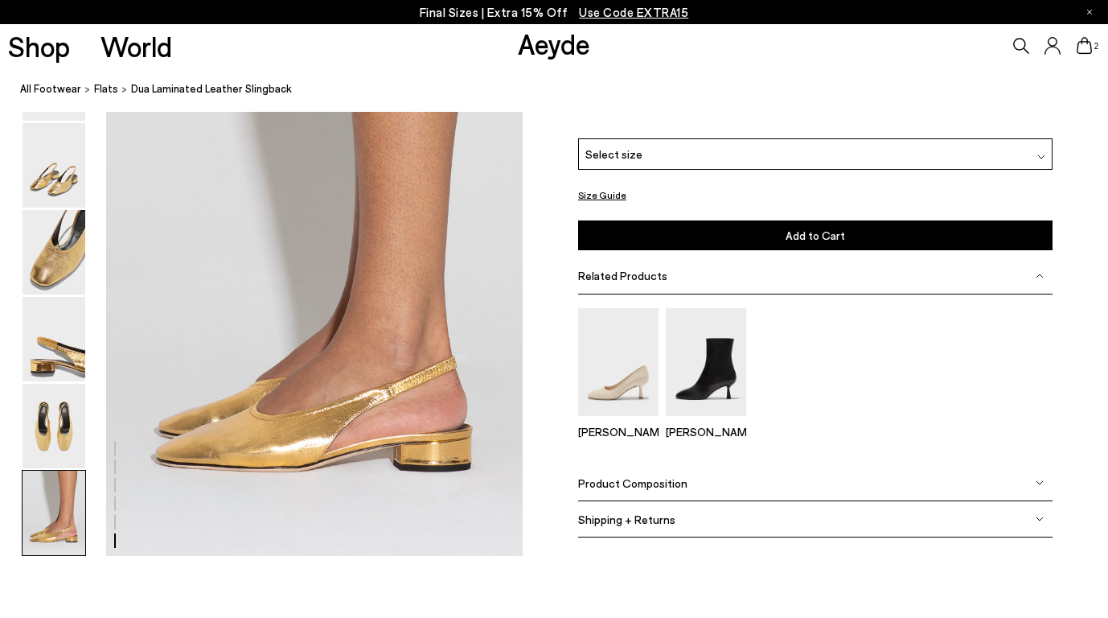
scroll to position [2852, 0]
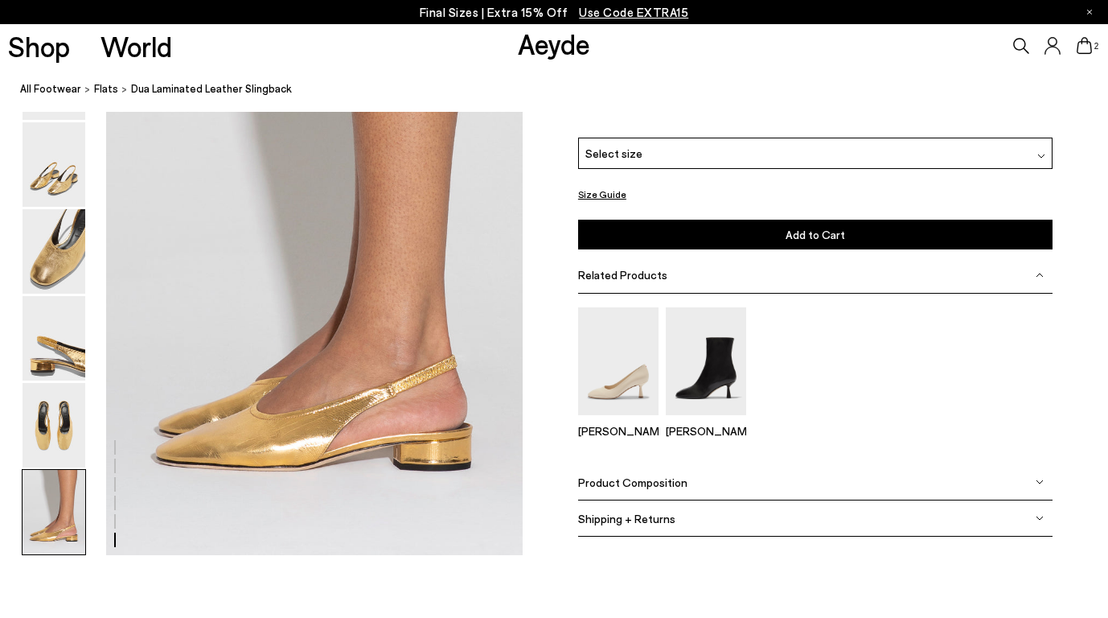
click at [937, 113] on img at bounding box center [943, 100] width 25 height 25
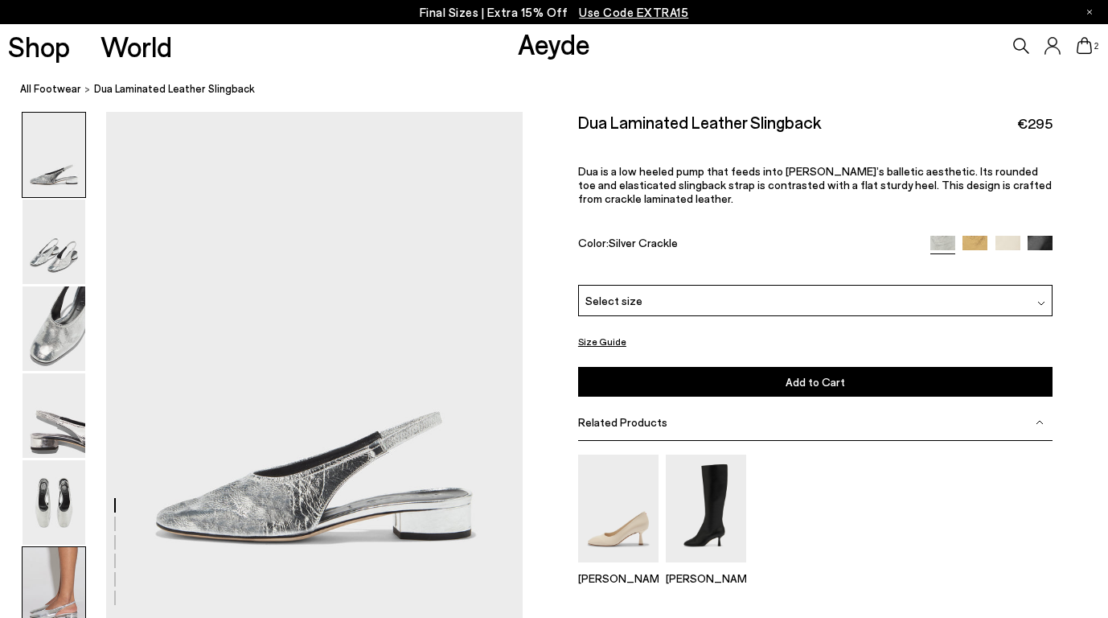
click at [53, 555] on img at bounding box center [54, 589] width 63 height 84
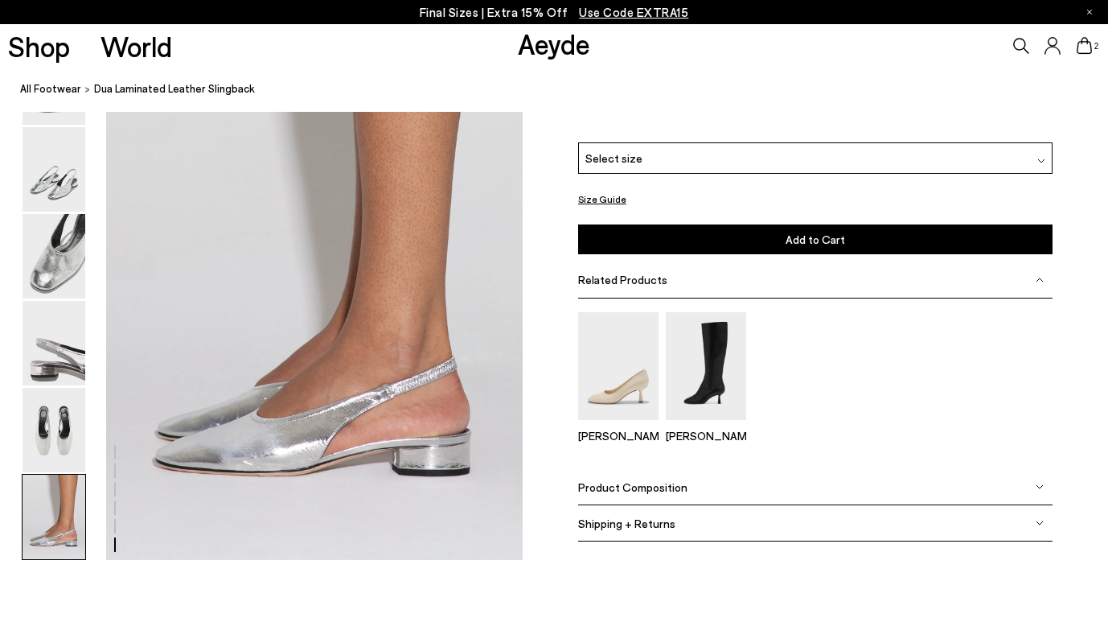
scroll to position [2852, 0]
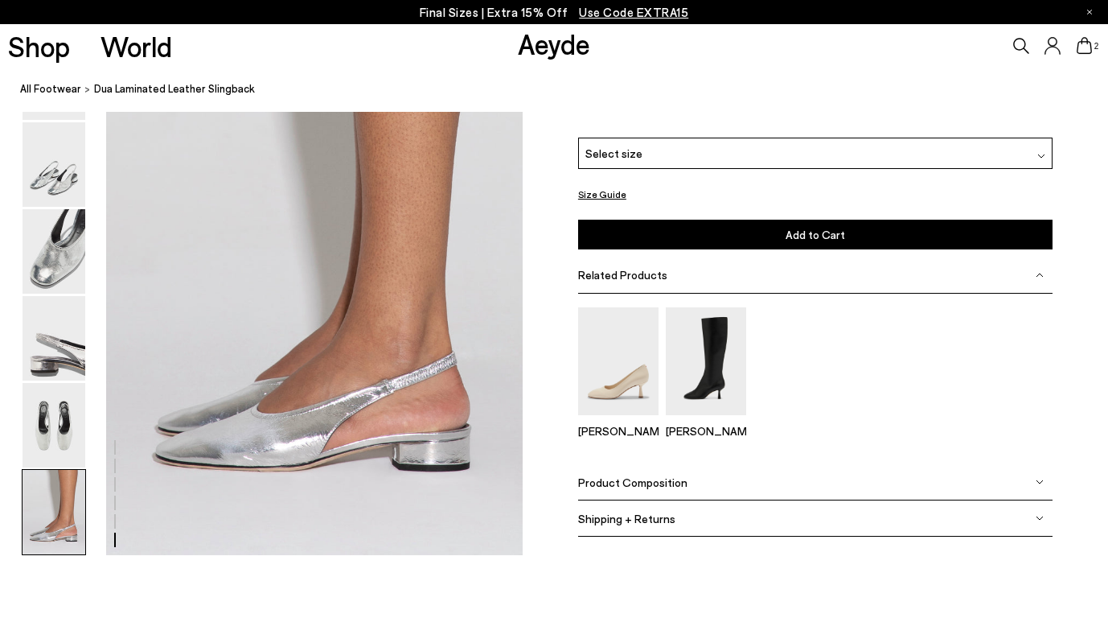
click at [919, 157] on div "Select size" at bounding box center [815, 153] width 475 height 31
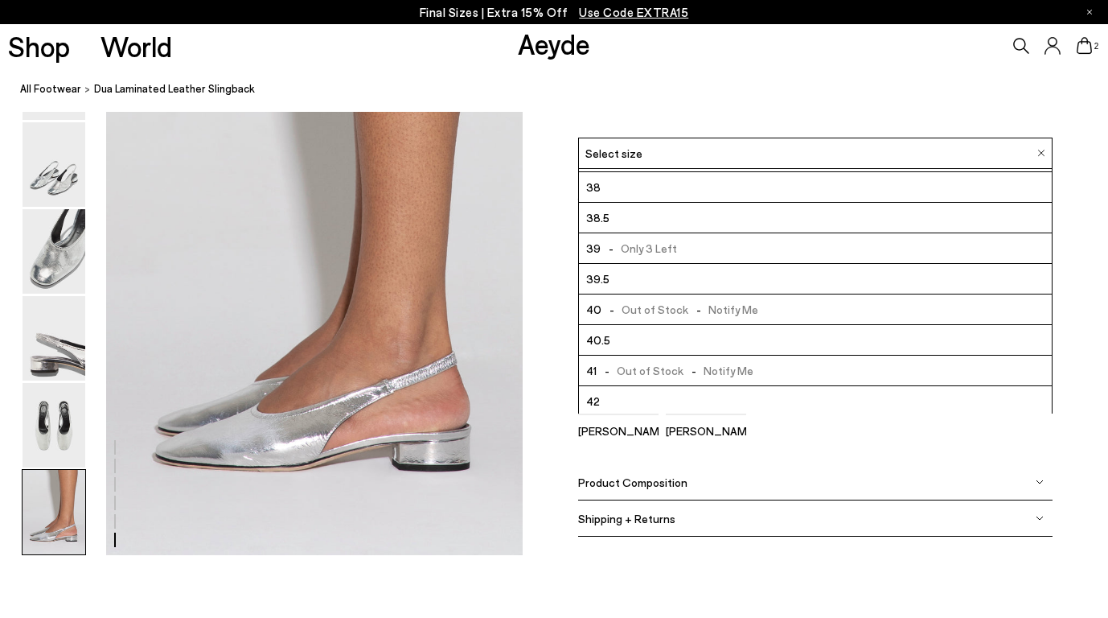
scroll to position [92, 0]
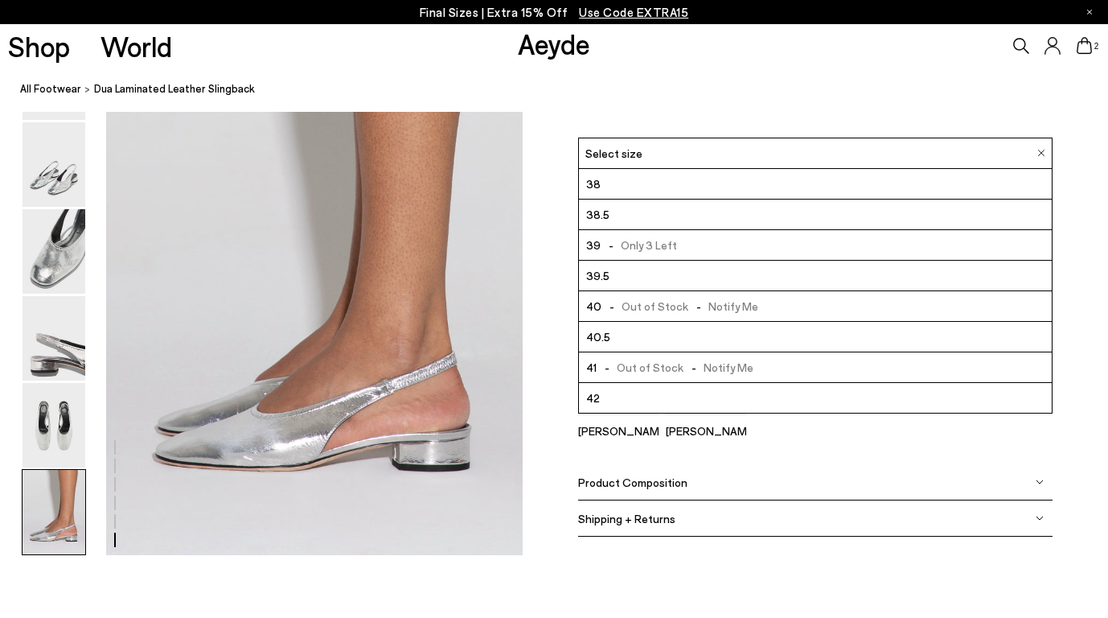
click at [722, 107] on div "Color: Silver Crackle" at bounding box center [746, 97] width 337 height 19
